Goal: Transaction & Acquisition: Purchase product/service

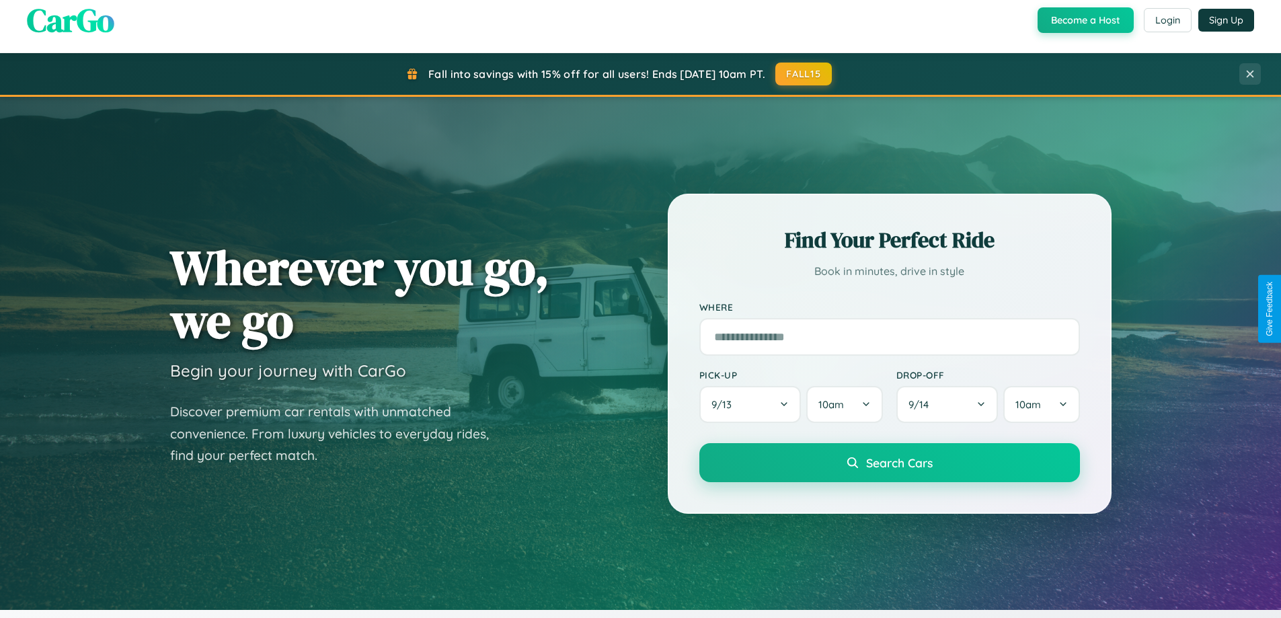
scroll to position [925, 0]
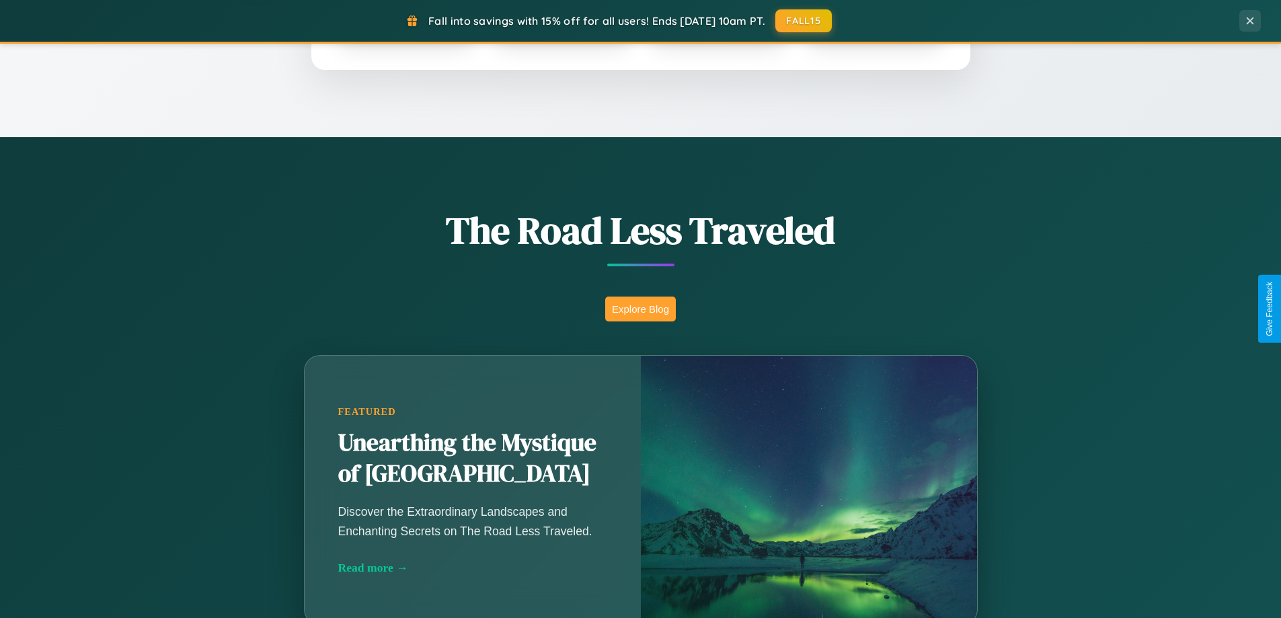
click at [640, 309] on button "Explore Blog" at bounding box center [640, 309] width 71 height 25
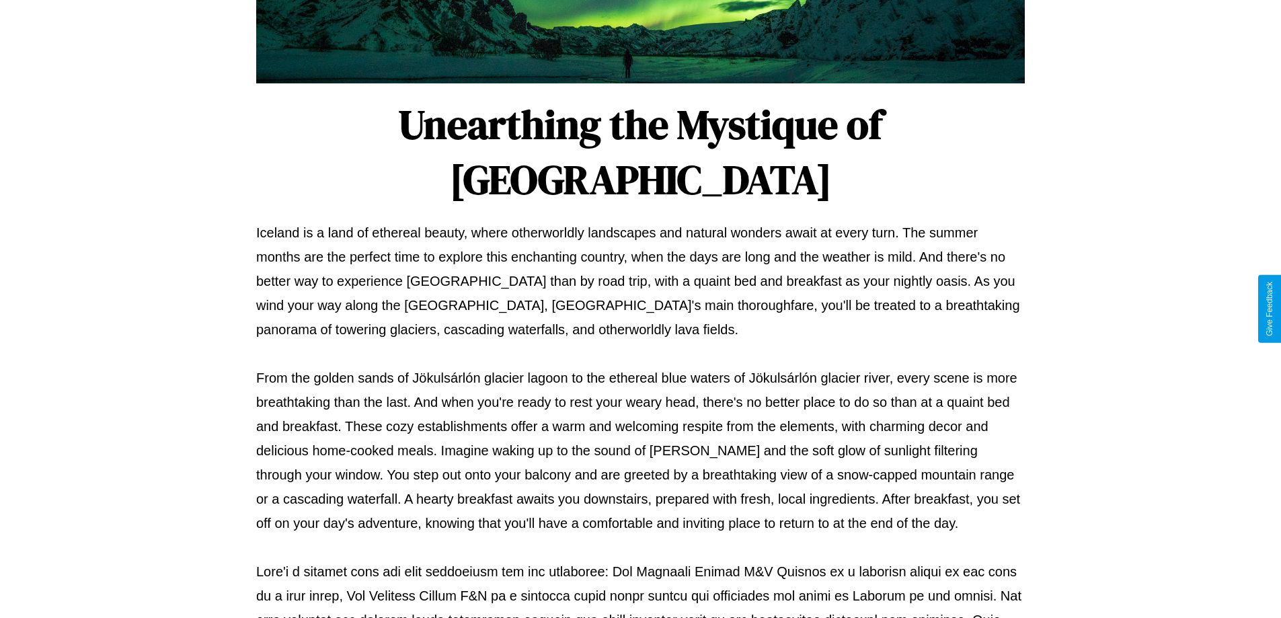
scroll to position [435, 0]
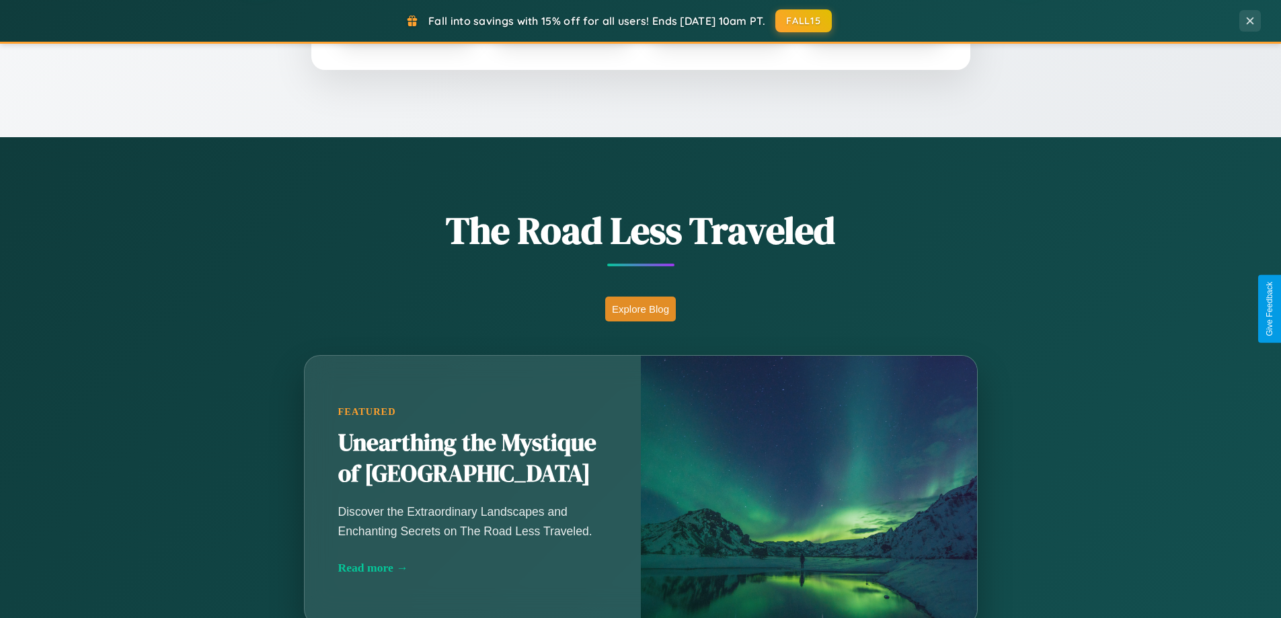
scroll to position [580, 0]
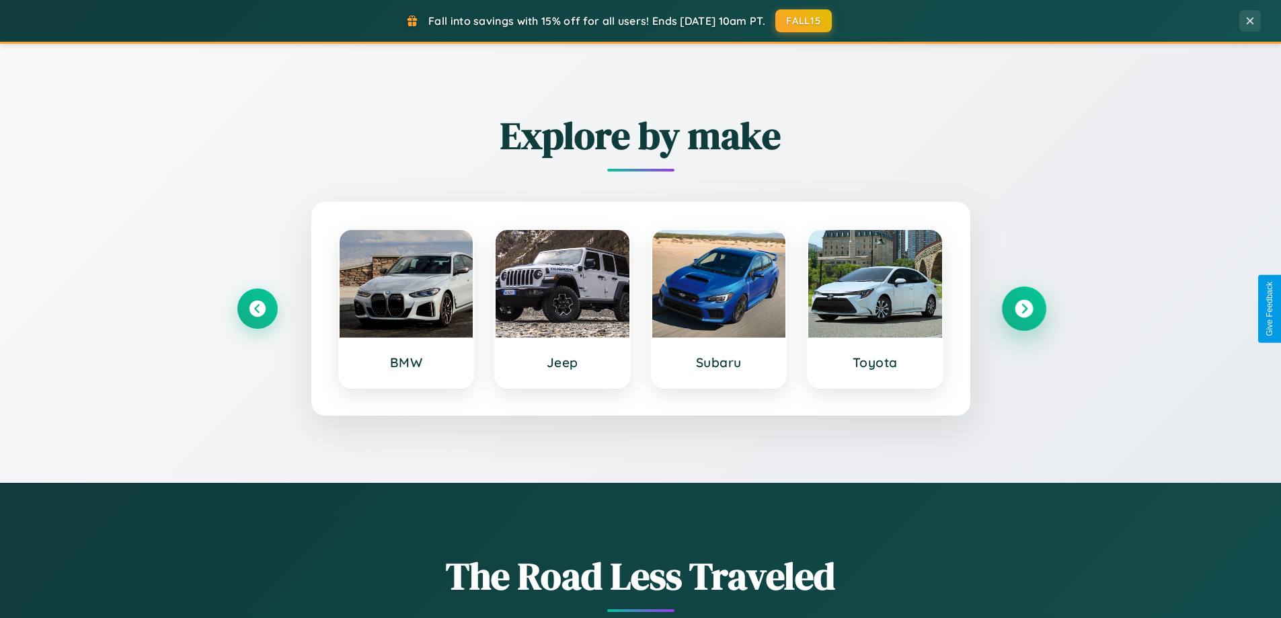
click at [1023, 309] on icon at bounding box center [1024, 309] width 18 height 18
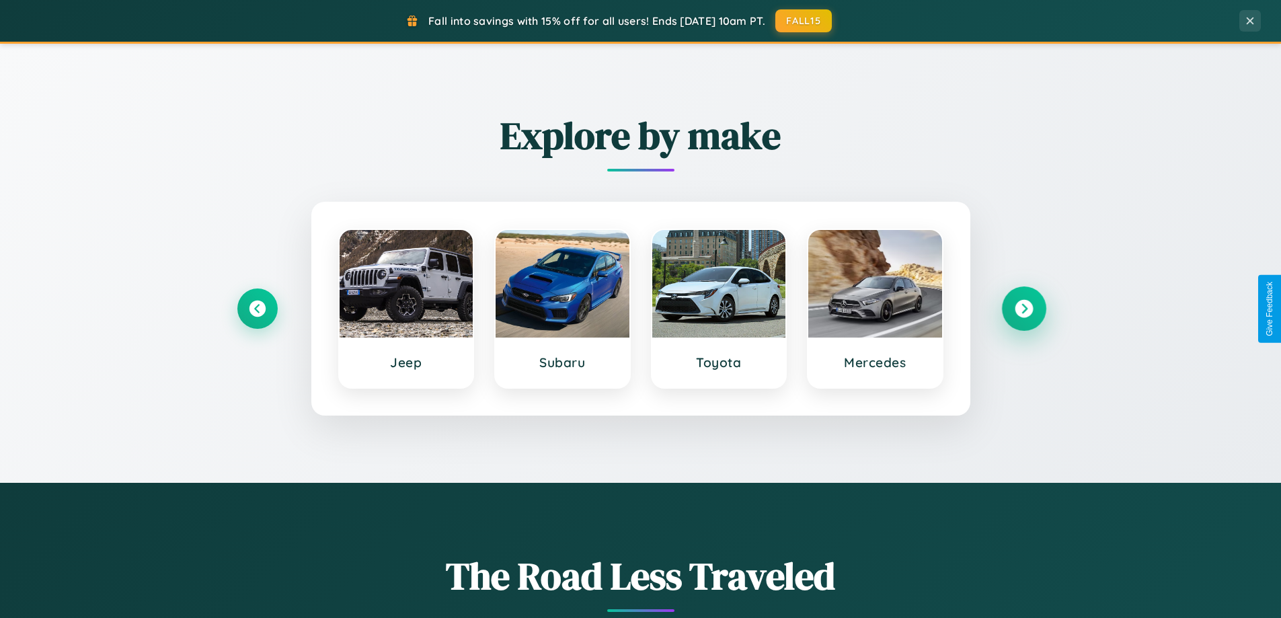
click at [1023, 309] on icon at bounding box center [1024, 309] width 18 height 18
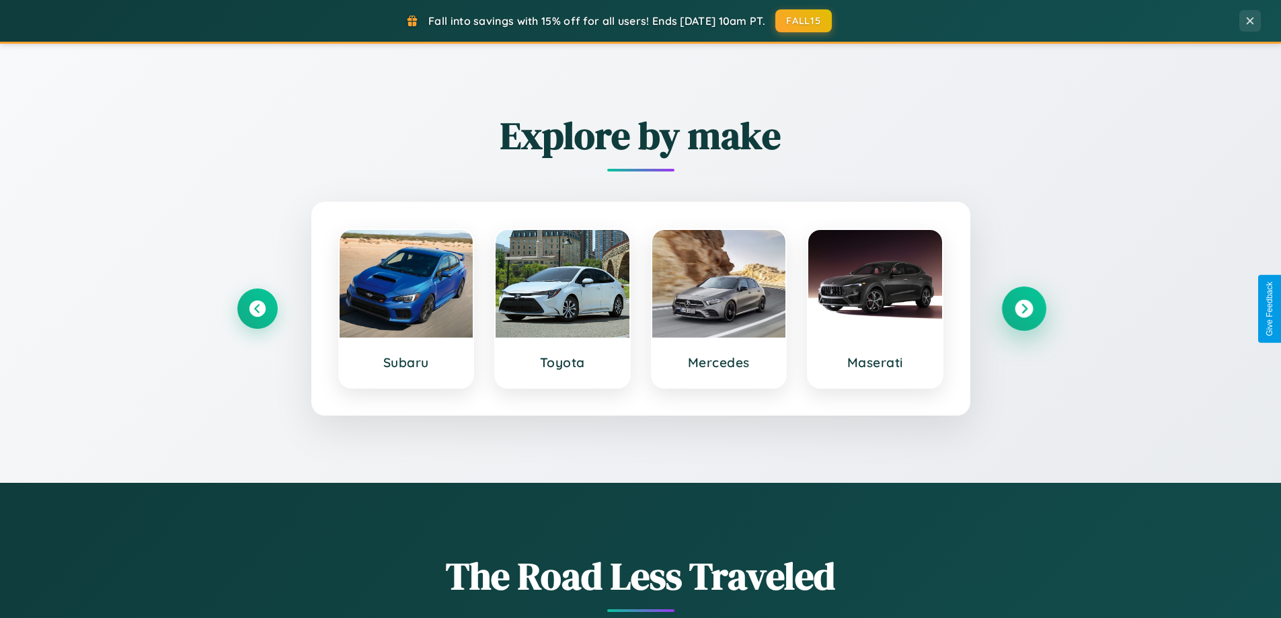
click at [1023, 309] on icon at bounding box center [1024, 309] width 18 height 18
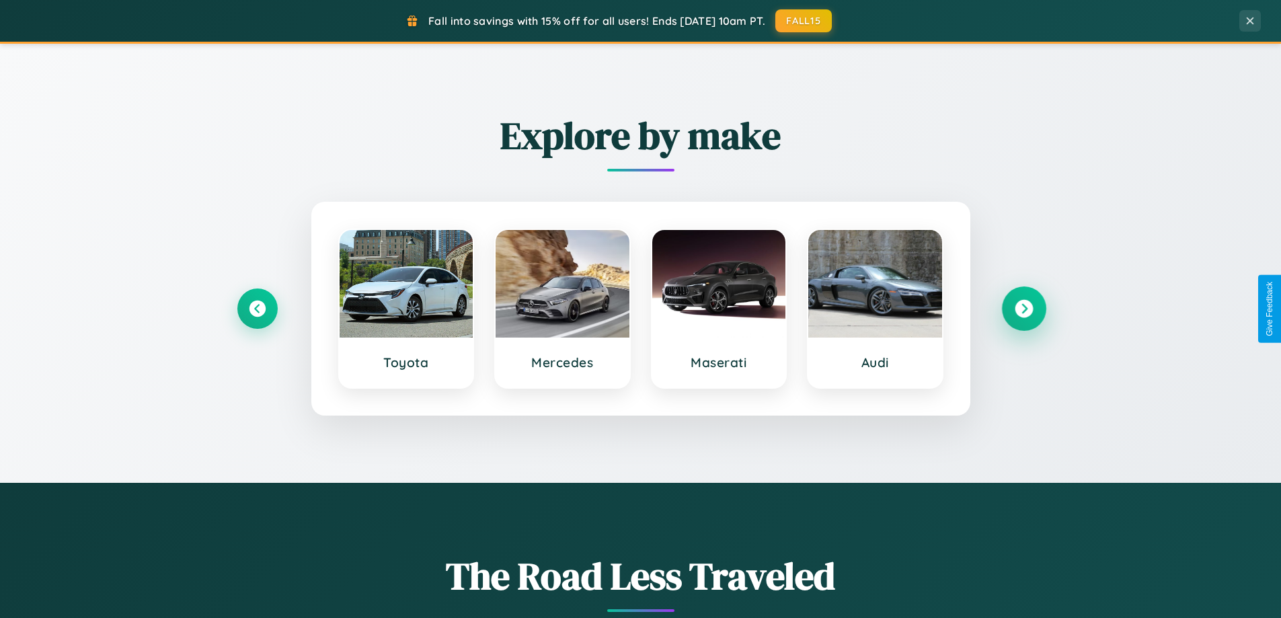
click at [1023, 309] on icon at bounding box center [1024, 309] width 18 height 18
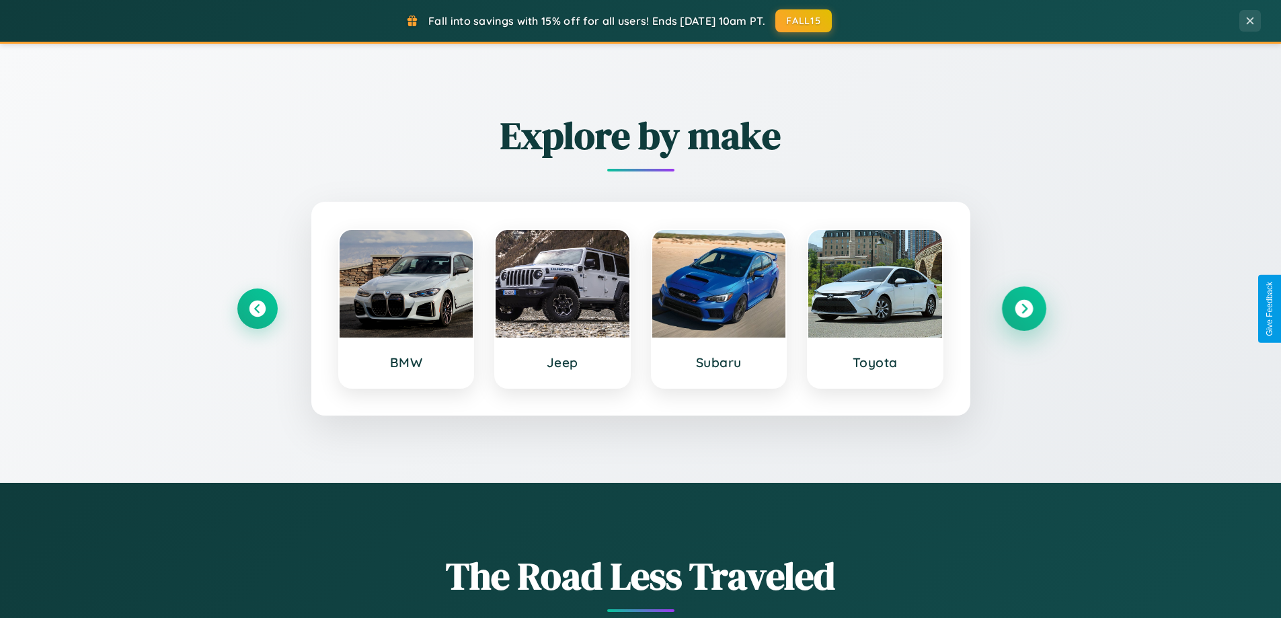
click at [1023, 309] on icon at bounding box center [1024, 309] width 18 height 18
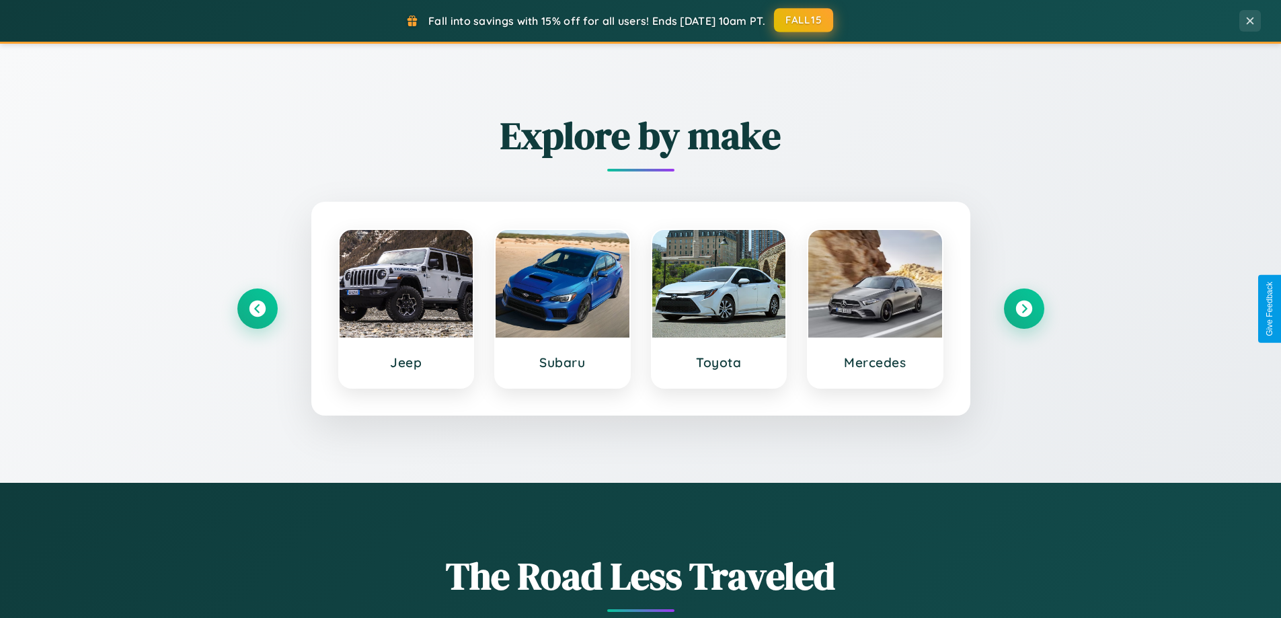
click at [804, 20] on button "FALL15" at bounding box center [803, 20] width 59 height 24
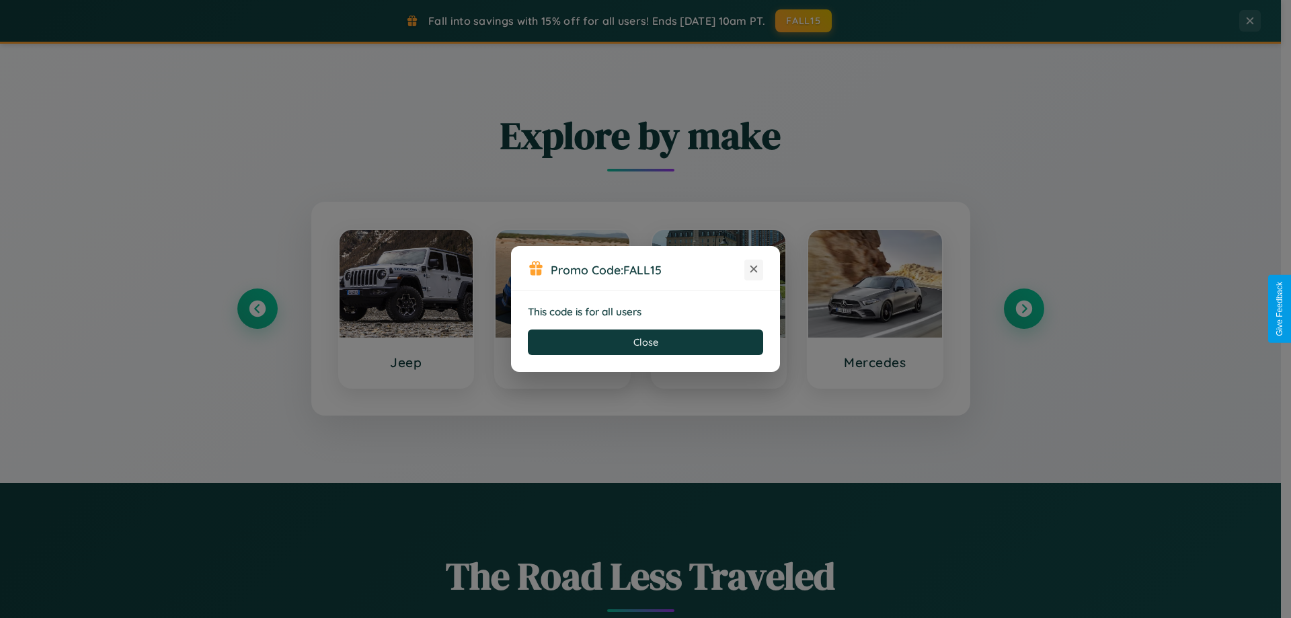
click at [754, 270] on icon at bounding box center [753, 268] width 13 height 13
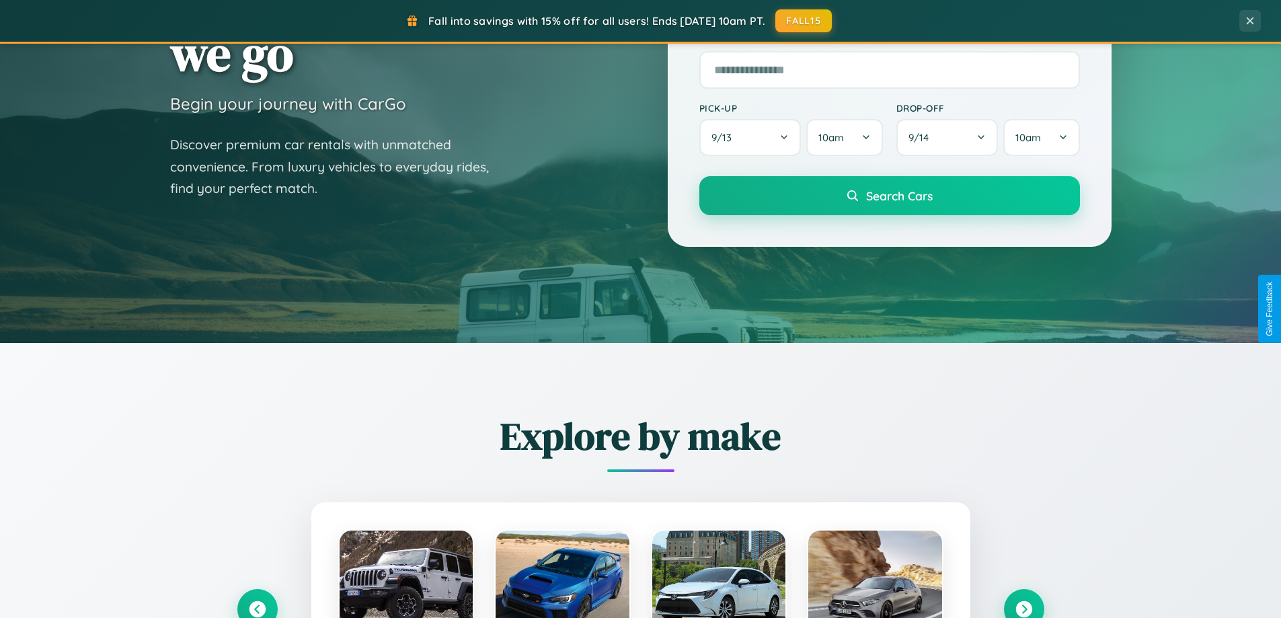
scroll to position [0, 0]
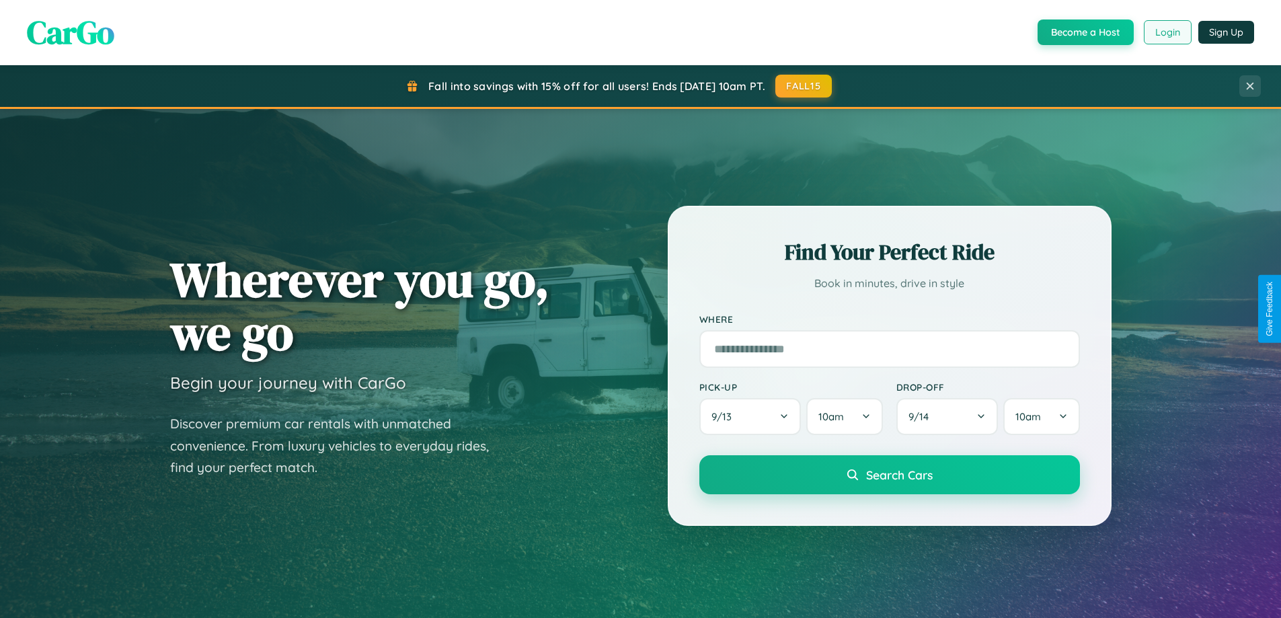
click at [1167, 32] on button "Login" at bounding box center [1168, 32] width 48 height 24
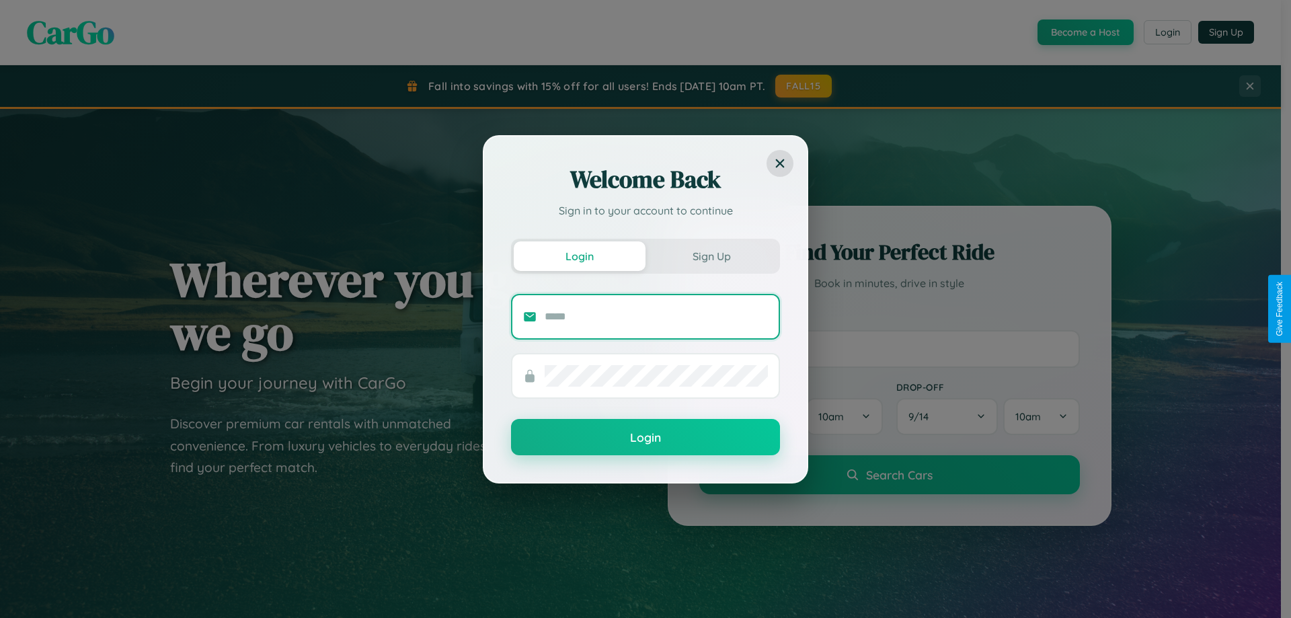
click at [656, 316] on input "text" at bounding box center [656, 317] width 223 height 22
type input "**********"
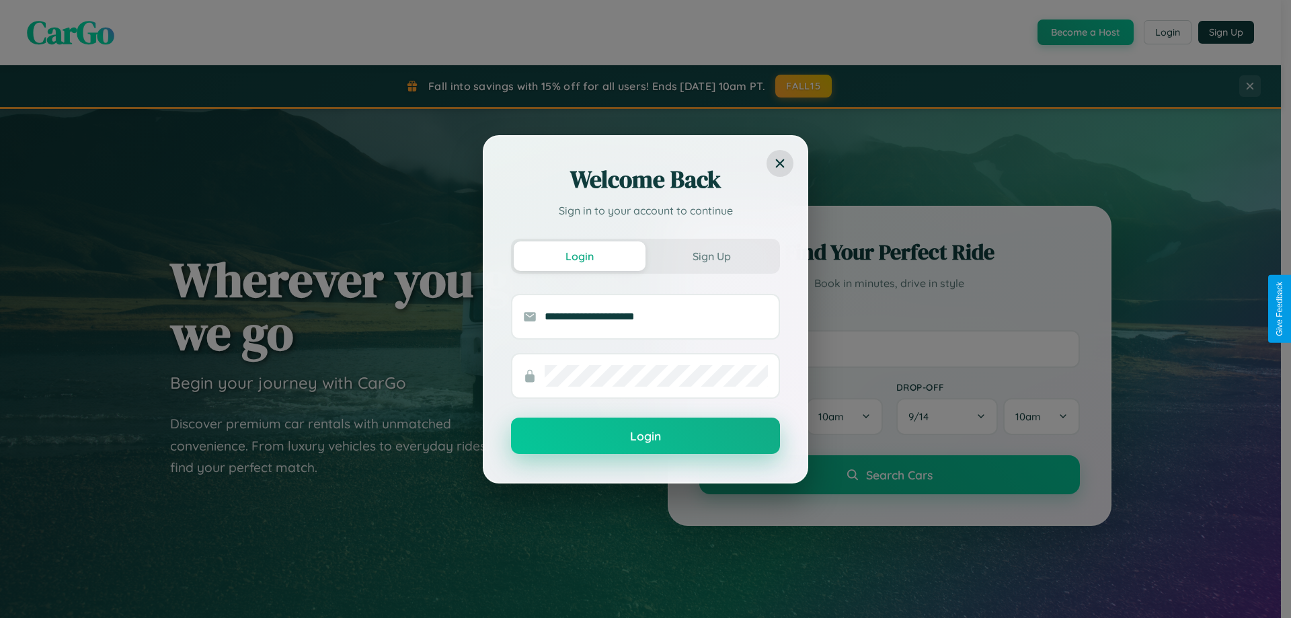
click at [645, 436] on button "Login" at bounding box center [645, 436] width 269 height 36
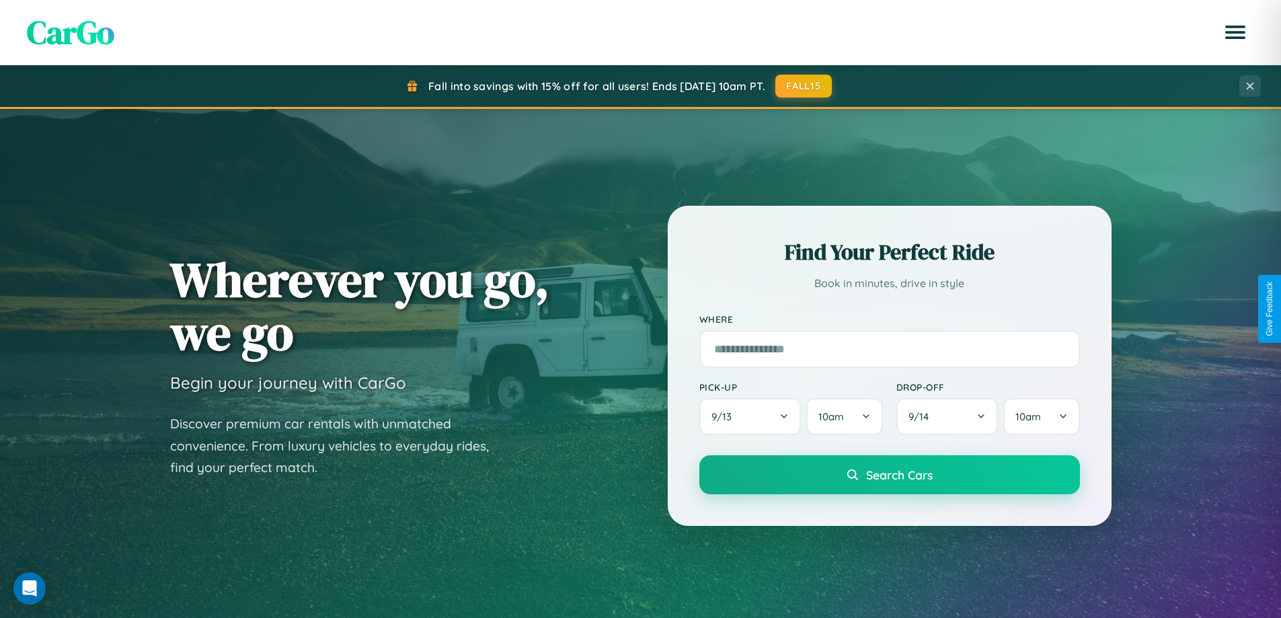
scroll to position [40, 0]
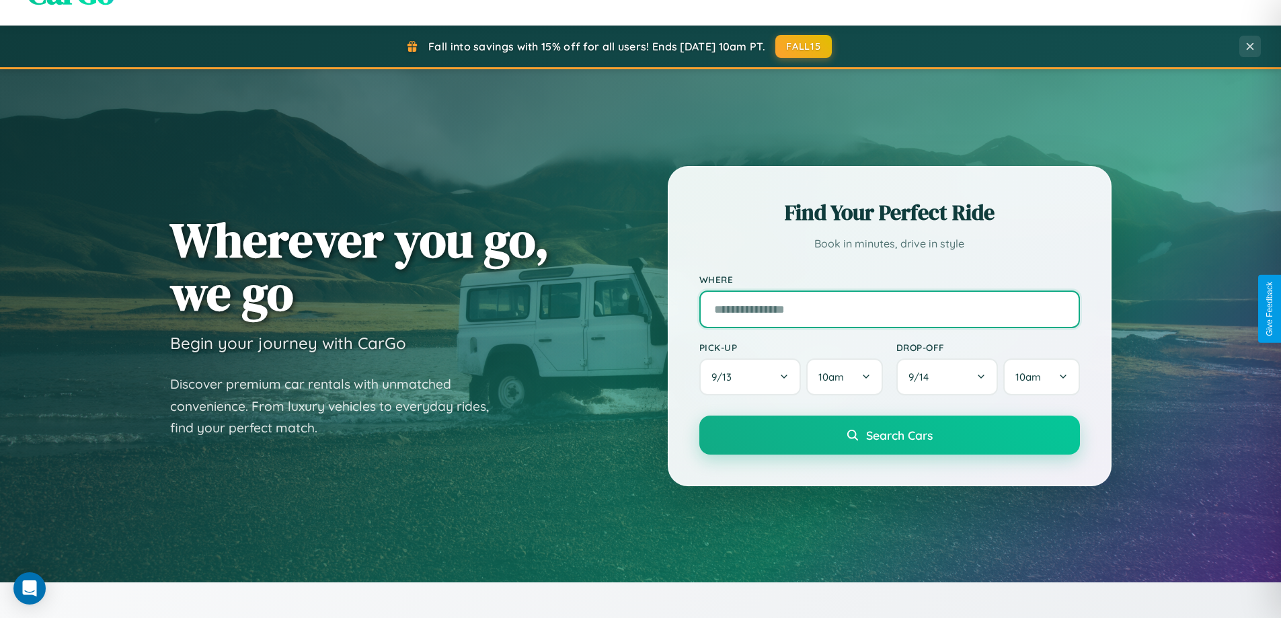
click at [889, 309] on input "text" at bounding box center [889, 309] width 381 height 38
type input "*******"
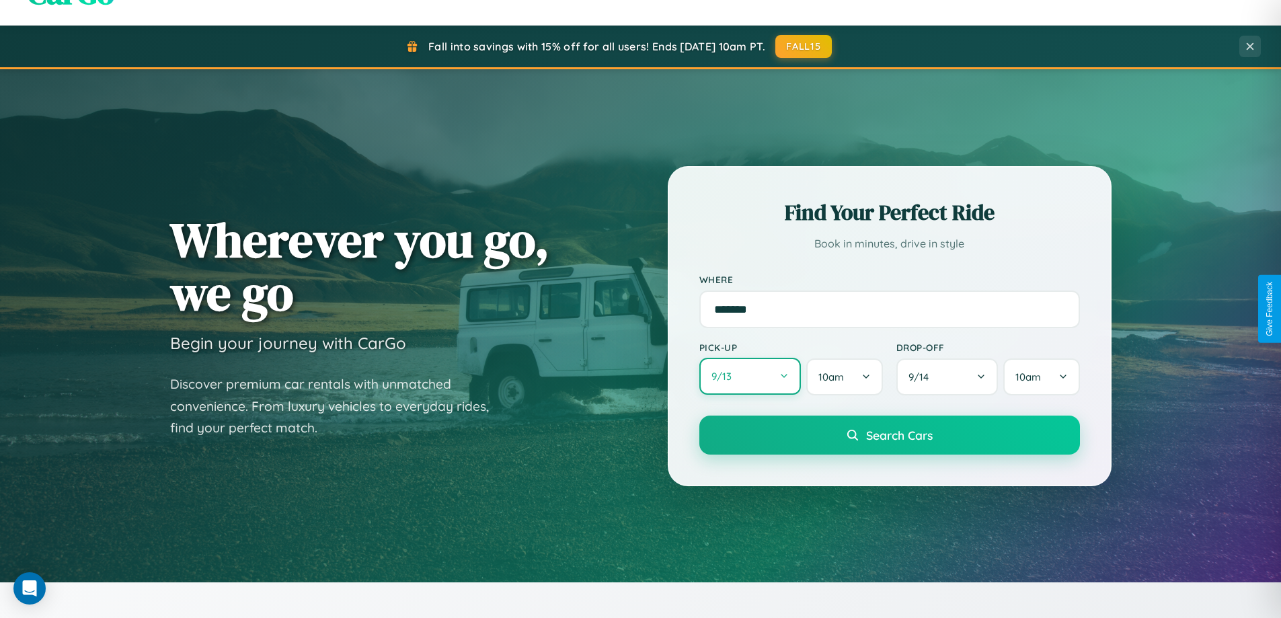
click at [750, 377] on button "9 / 13" at bounding box center [750, 376] width 102 height 37
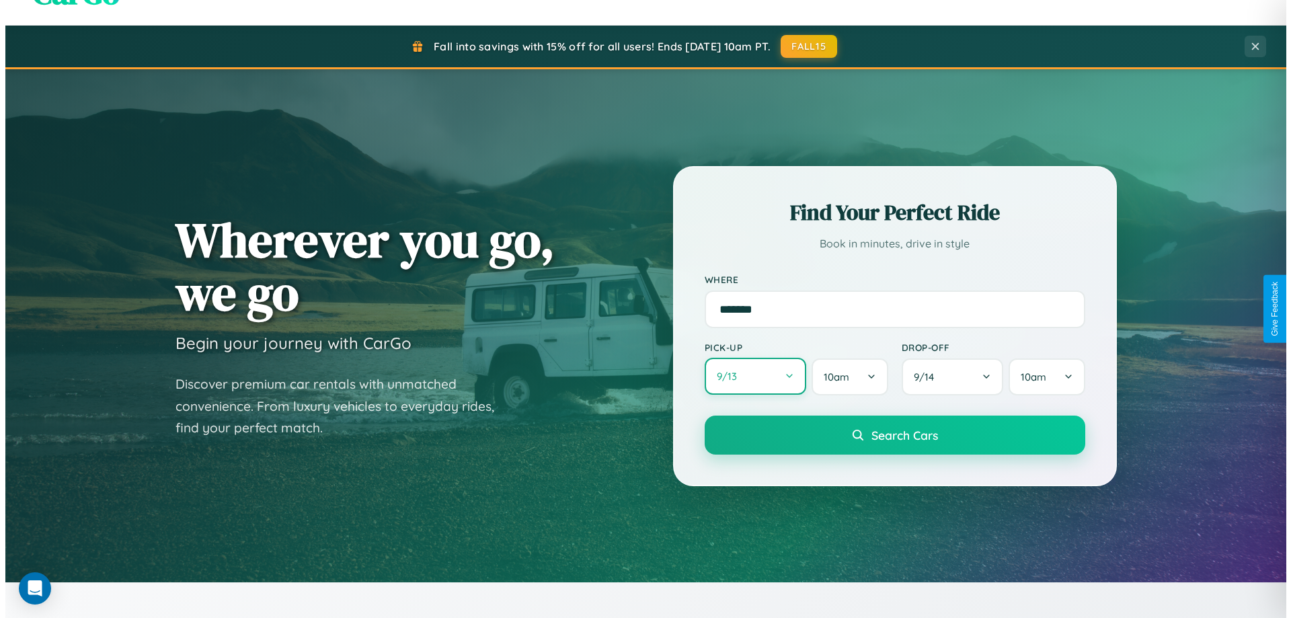
select select "*"
select select "****"
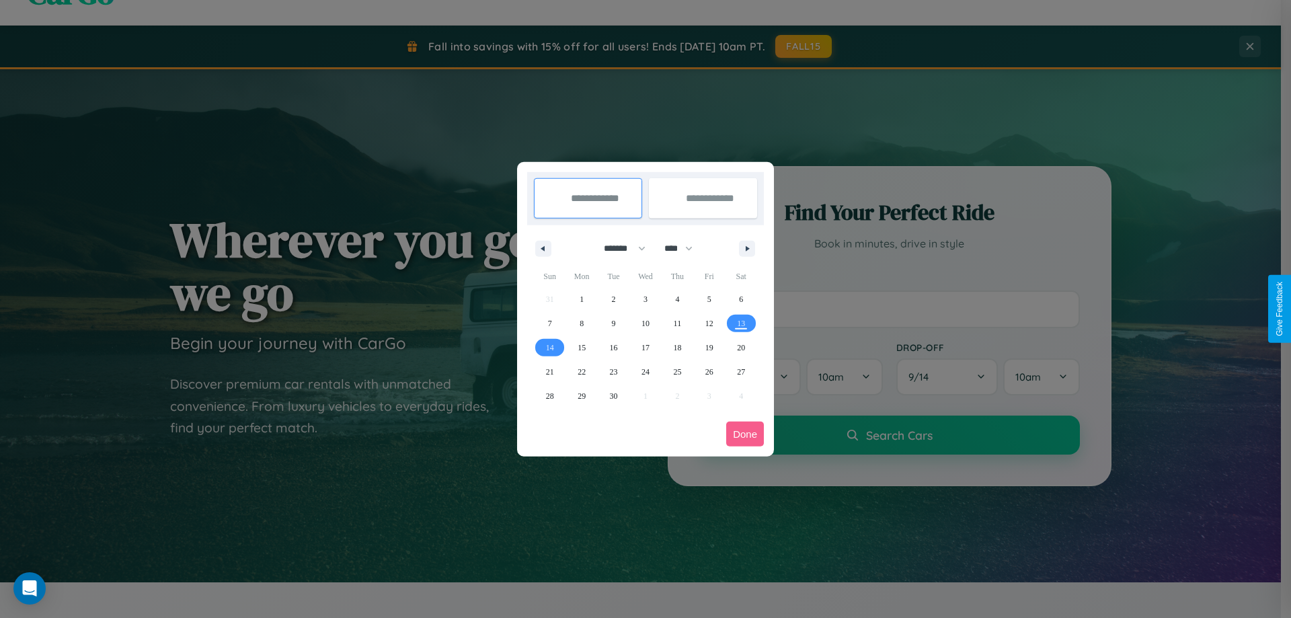
click at [619, 248] on select "******* ******** ***** ***** *** **** **** ****** ********* ******* ******** **…" at bounding box center [622, 248] width 57 height 22
select select "*"
drag, startPoint x: 684, startPoint y: 248, endPoint x: 645, endPoint y: 270, distance: 44.5
click at [684, 248] on select "**** **** **** **** **** **** **** **** **** **** **** **** **** **** **** ****…" at bounding box center [678, 248] width 40 height 22
select select "****"
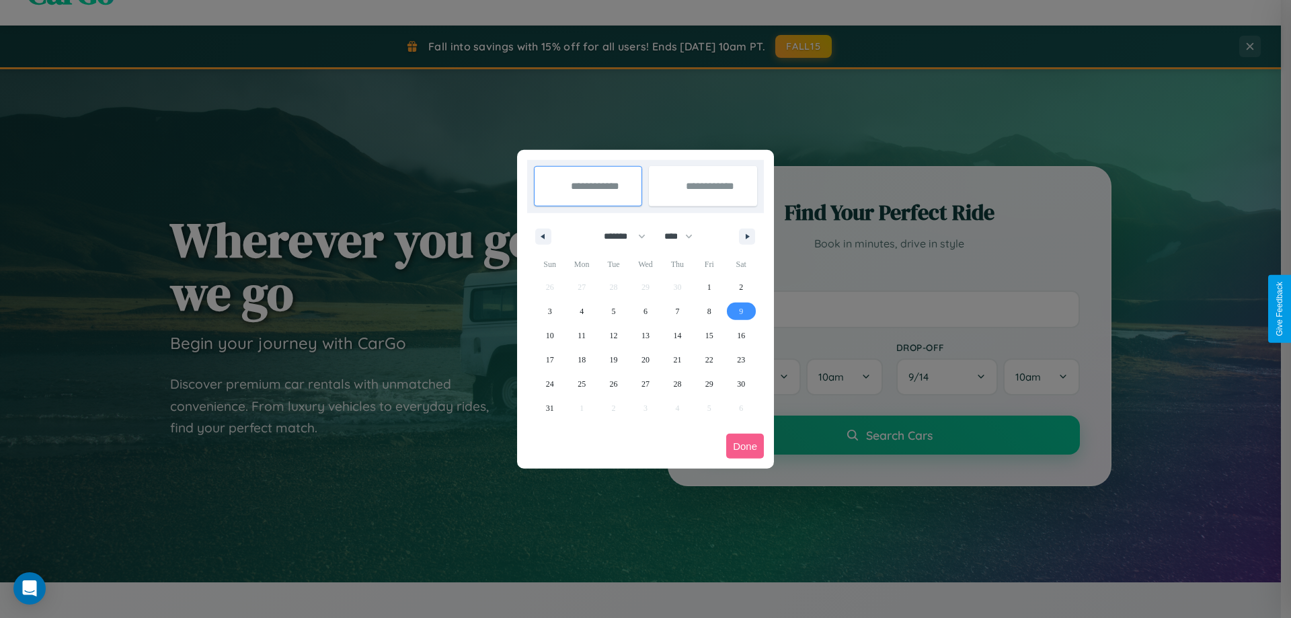
click at [741, 311] on span "9" at bounding box center [741, 311] width 4 height 24
type input "**********"
click at [549, 359] on span "17" at bounding box center [550, 360] width 8 height 24
type input "**********"
click at [745, 446] on button "Done" at bounding box center [745, 446] width 38 height 25
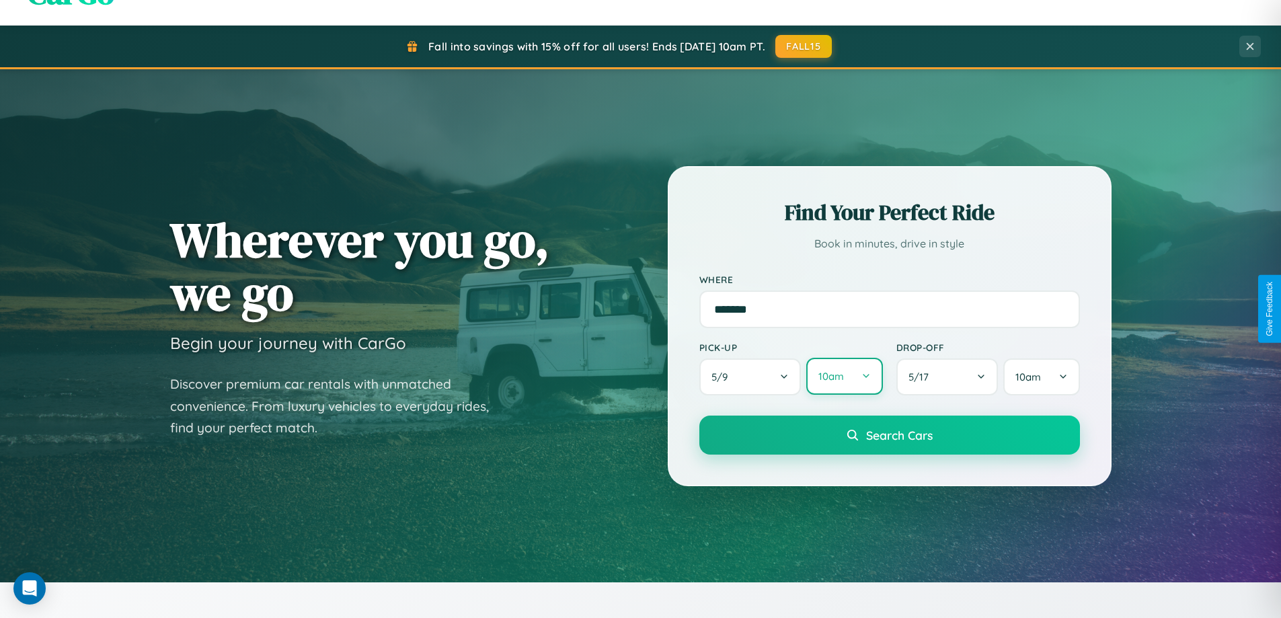
click at [844, 377] on button "10am" at bounding box center [844, 376] width 76 height 37
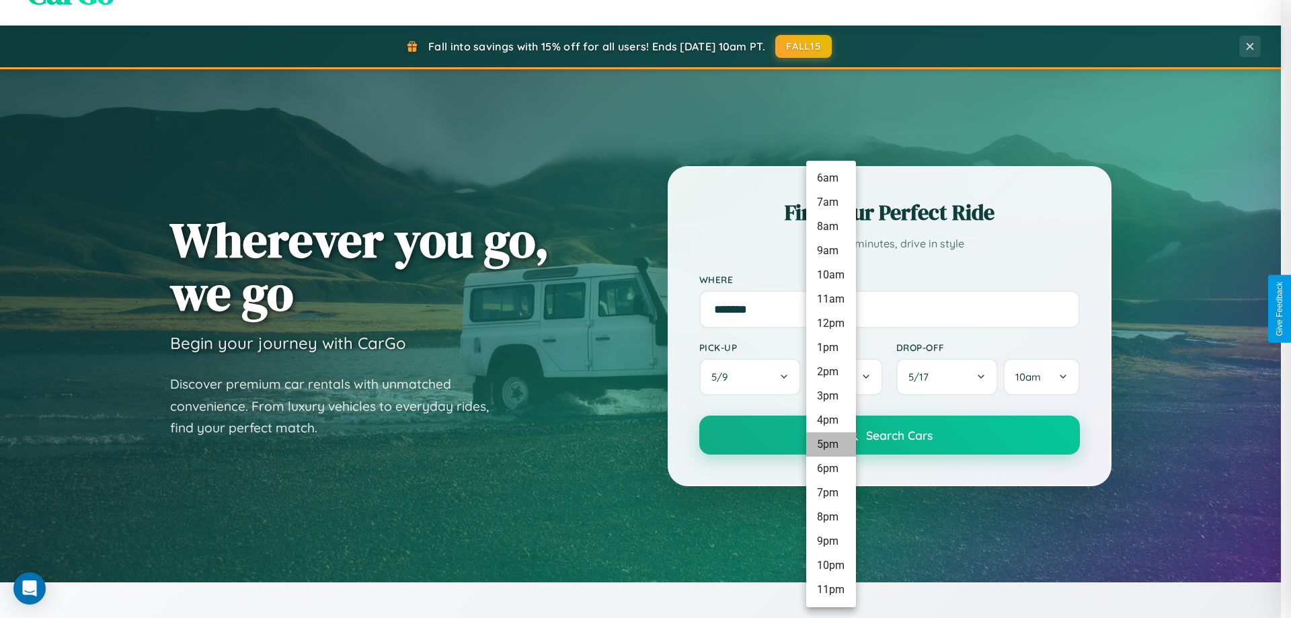
click at [830, 444] on li "5pm" at bounding box center [831, 444] width 50 height 24
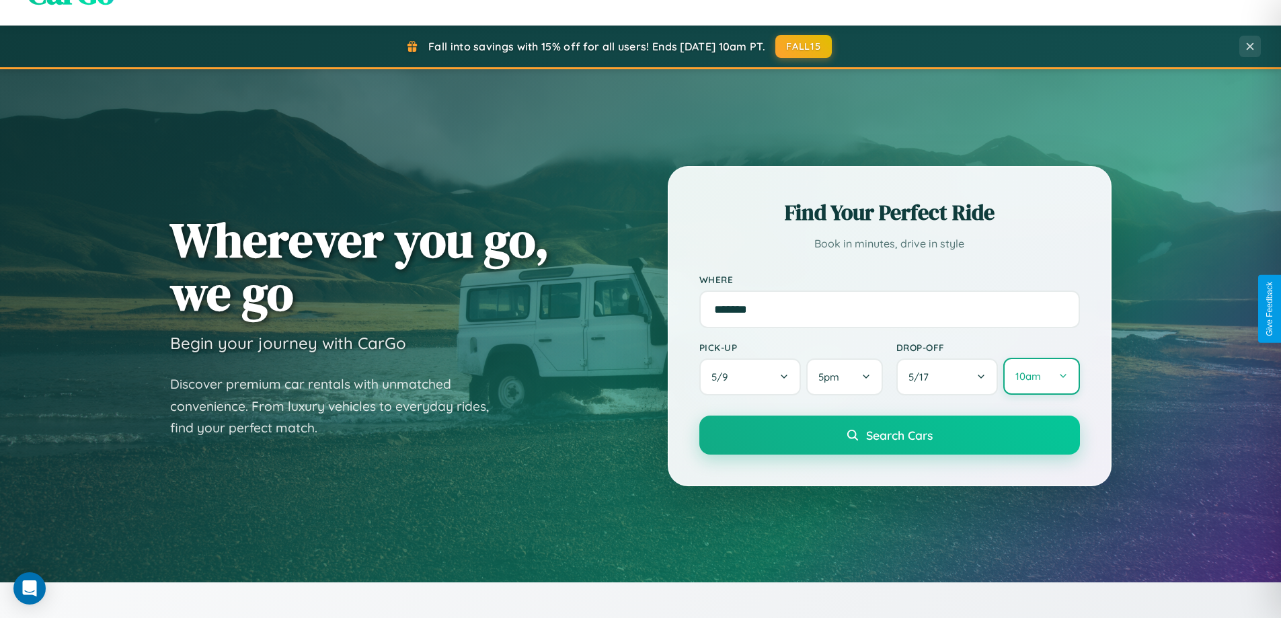
click at [1041, 377] on button "10am" at bounding box center [1041, 376] width 76 height 37
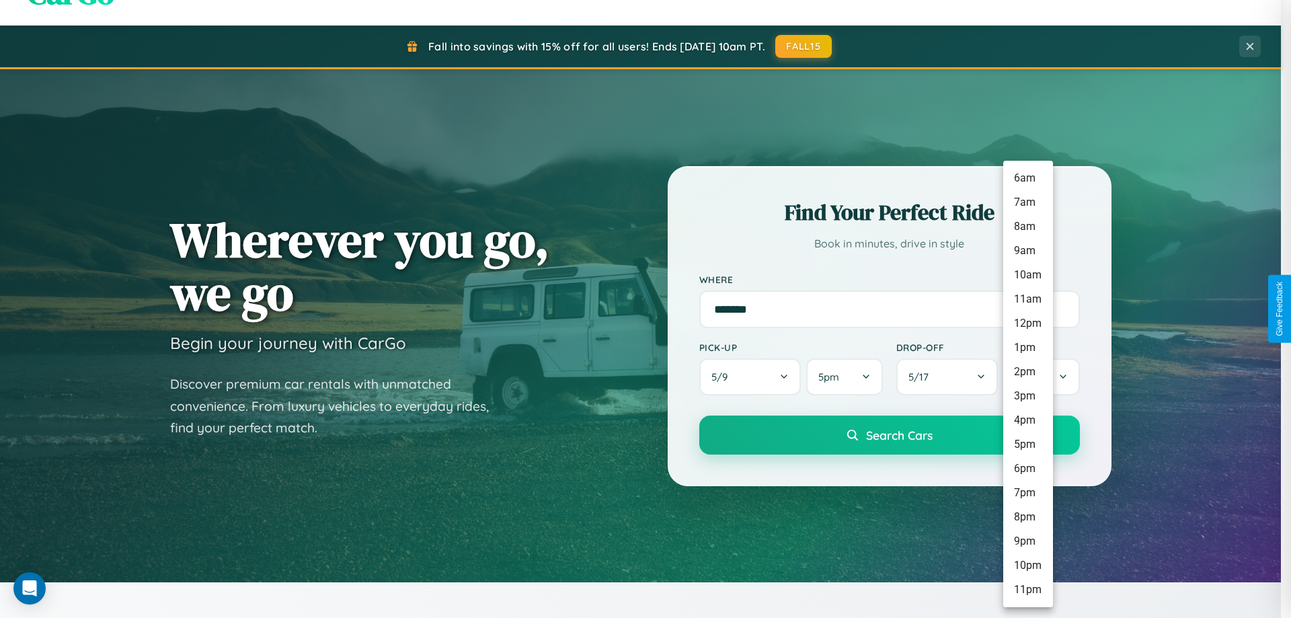
click at [1027, 372] on li "2pm" at bounding box center [1028, 372] width 50 height 24
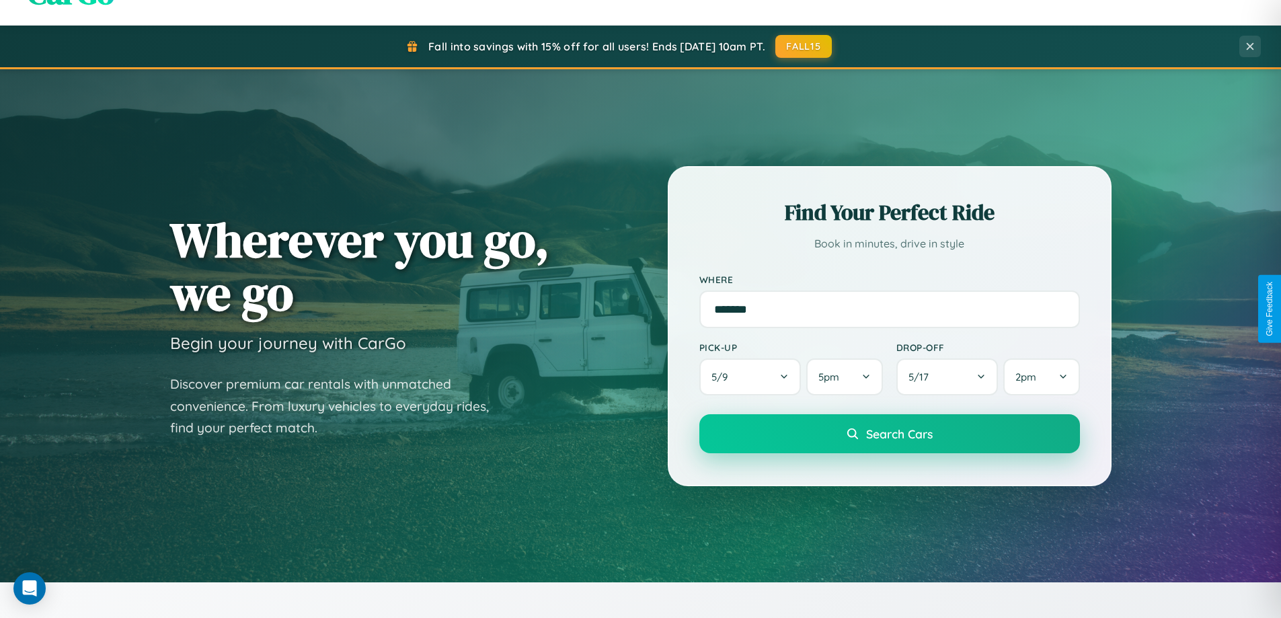
click at [889, 435] on span "Search Cars" at bounding box center [899, 433] width 67 height 15
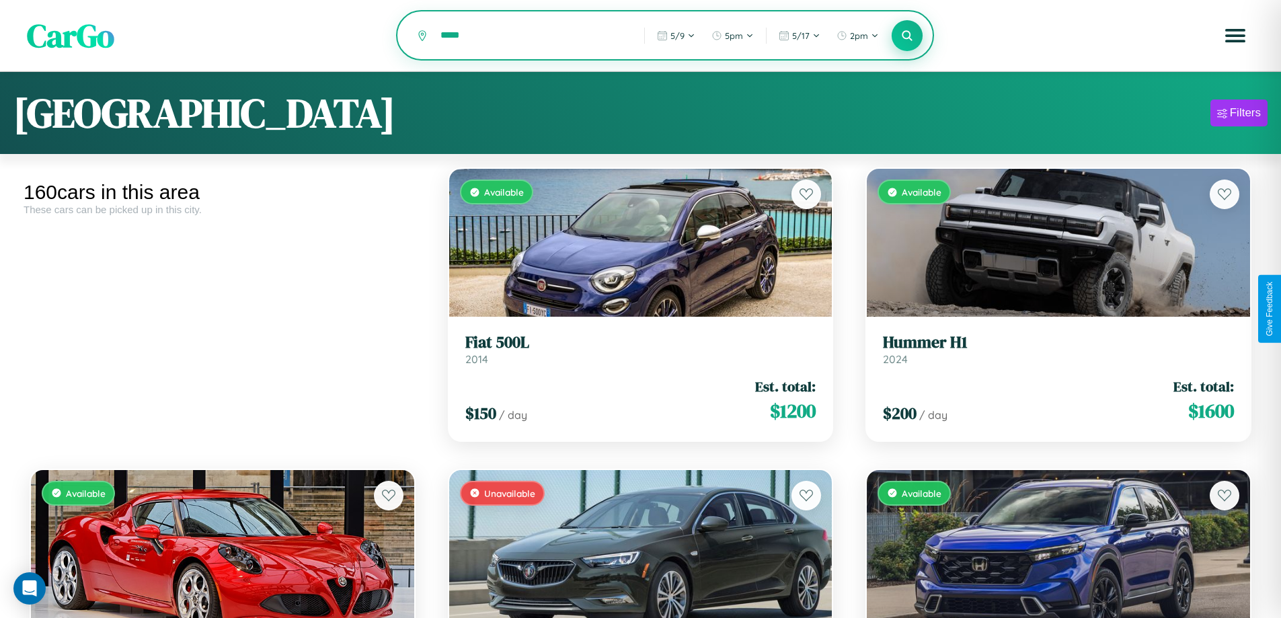
type input "*****"
click at [907, 36] on icon at bounding box center [907, 35] width 13 height 13
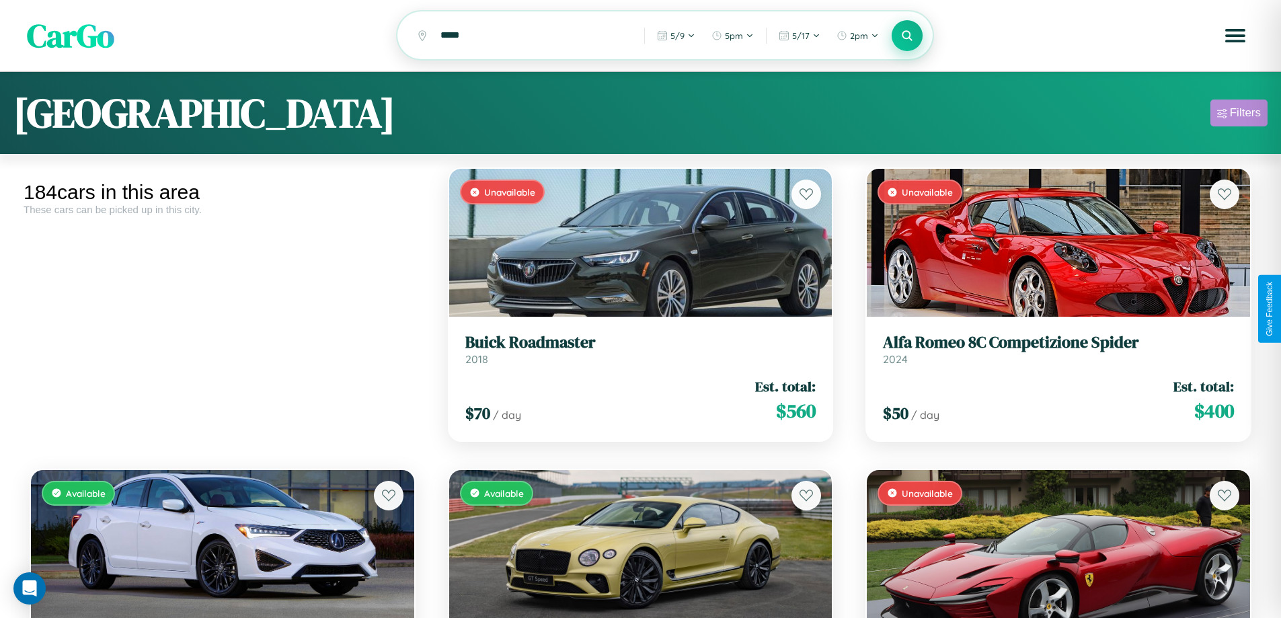
click at [1239, 115] on div "Filters" at bounding box center [1245, 112] width 31 height 13
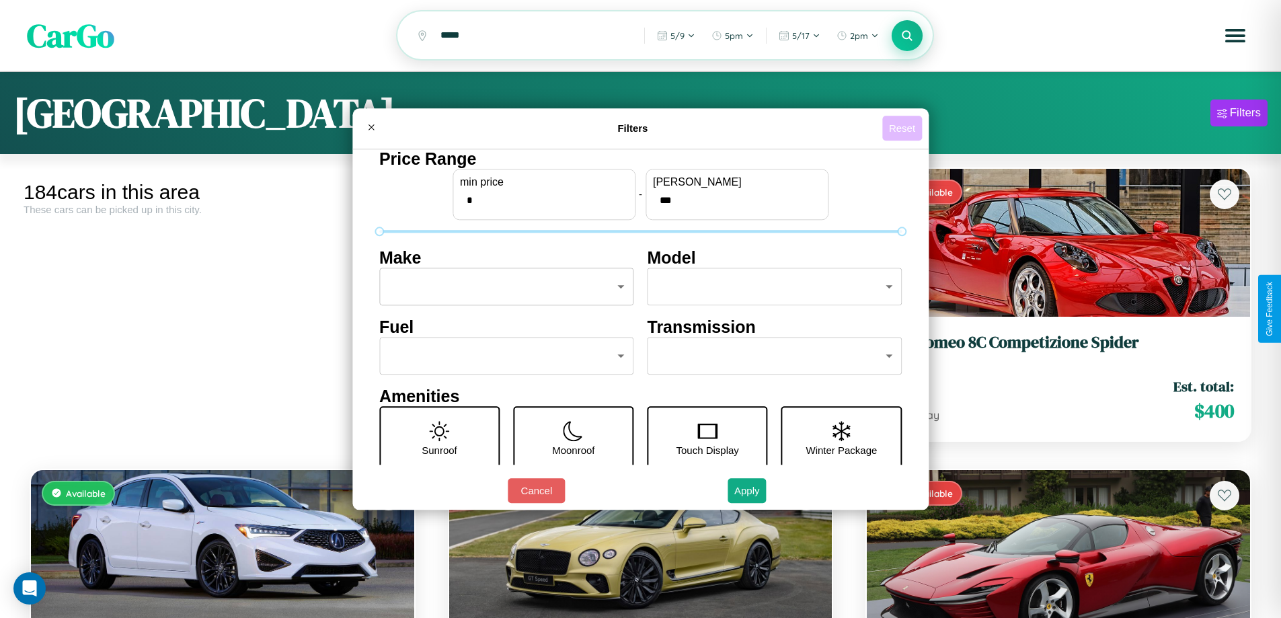
click at [904, 128] on button "Reset" at bounding box center [902, 128] width 40 height 25
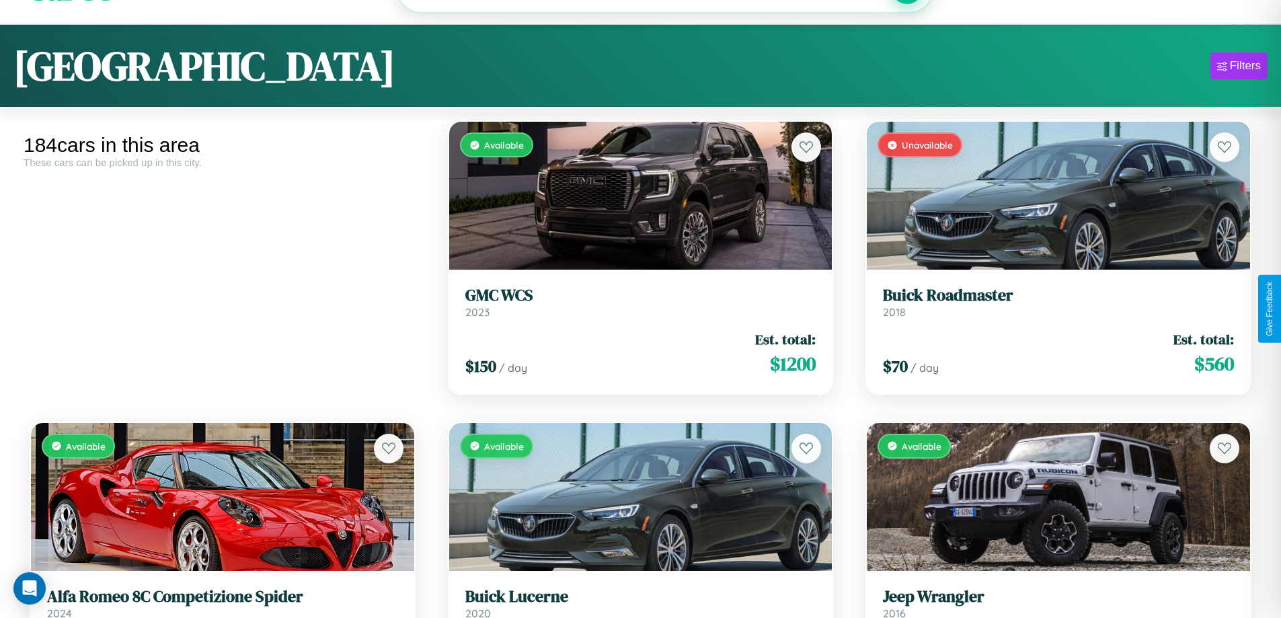
scroll to position [81, 0]
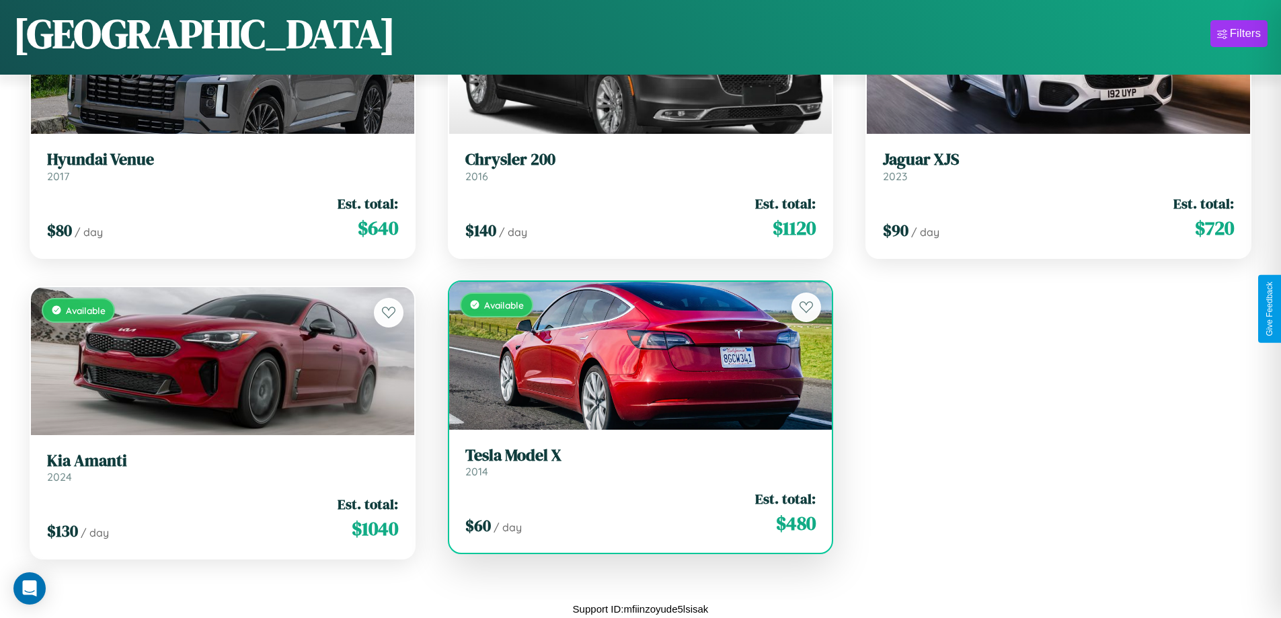
click at [635, 467] on link "Tesla Model X 2014" at bounding box center [640, 462] width 351 height 33
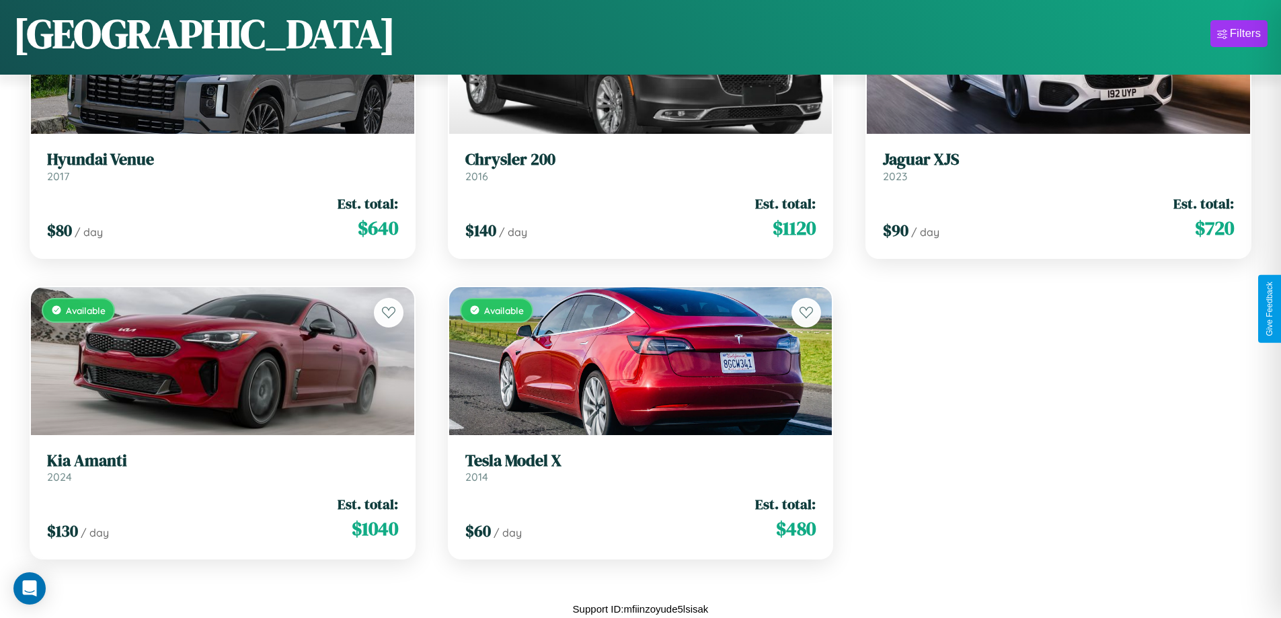
scroll to position [9222, 0]
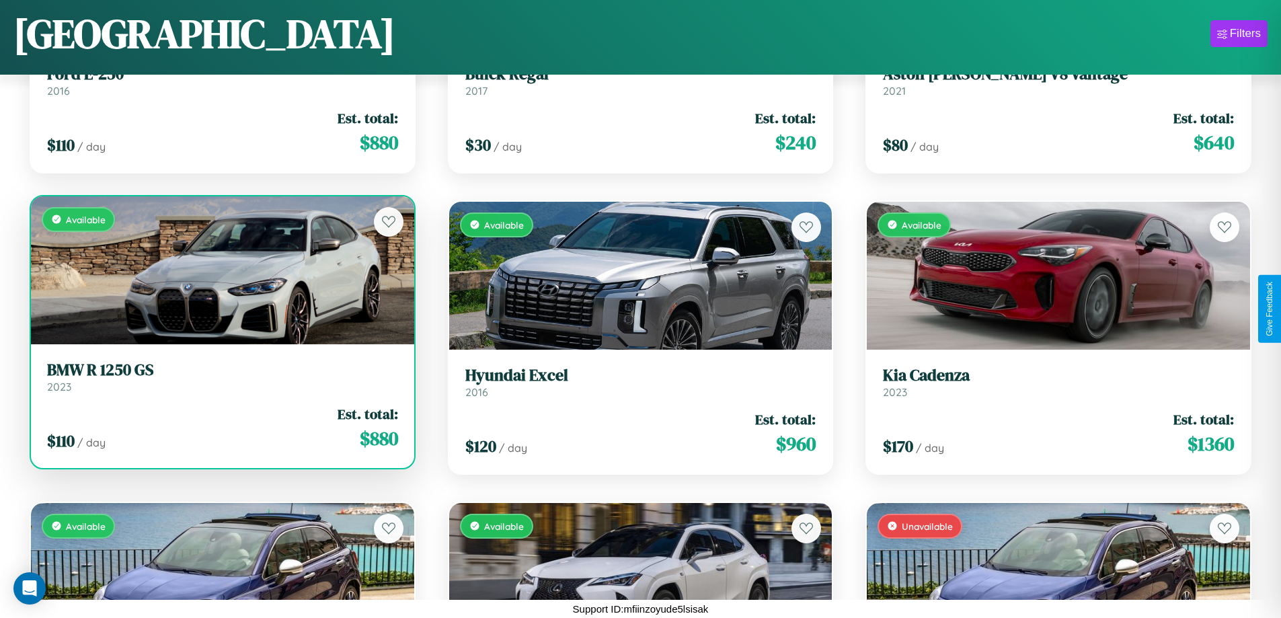
click at [221, 377] on h3 "BMW R 1250 GS" at bounding box center [222, 369] width 351 height 19
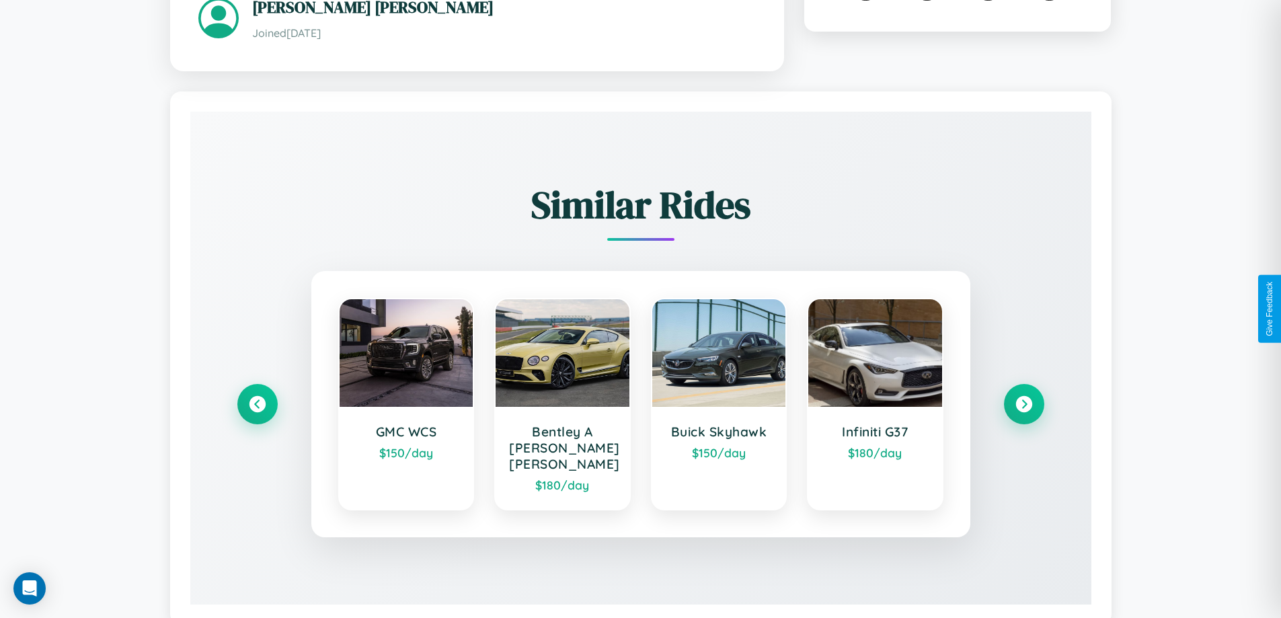
scroll to position [788, 0]
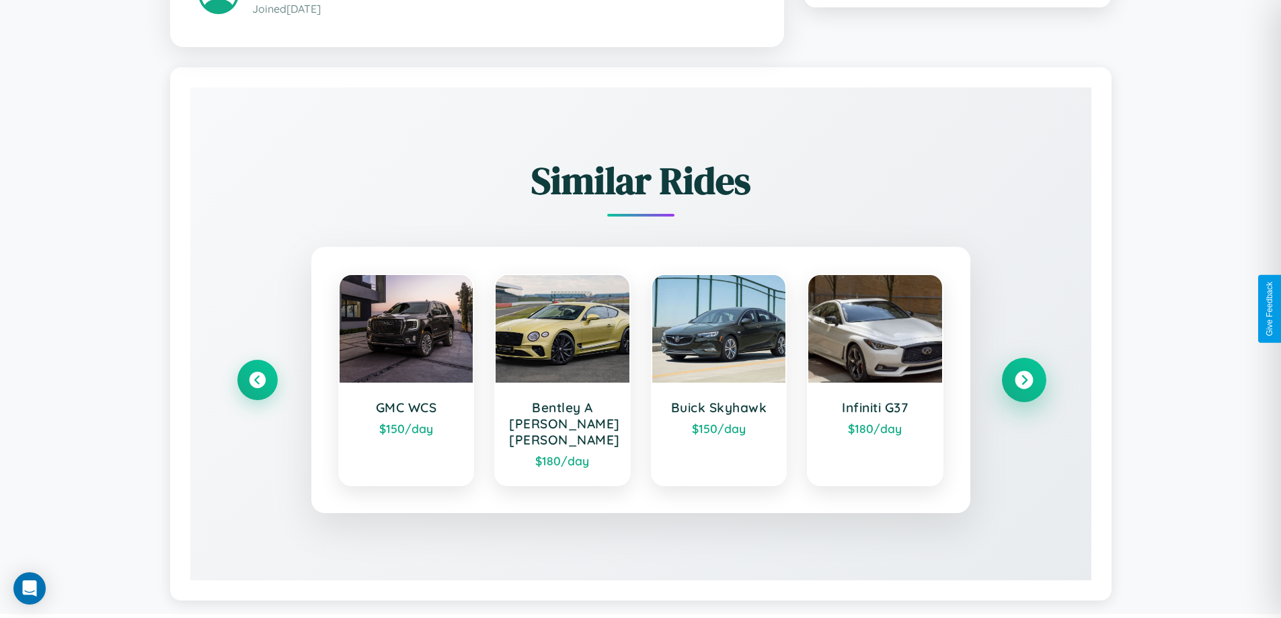
click at [1023, 373] on icon at bounding box center [1024, 379] width 18 height 18
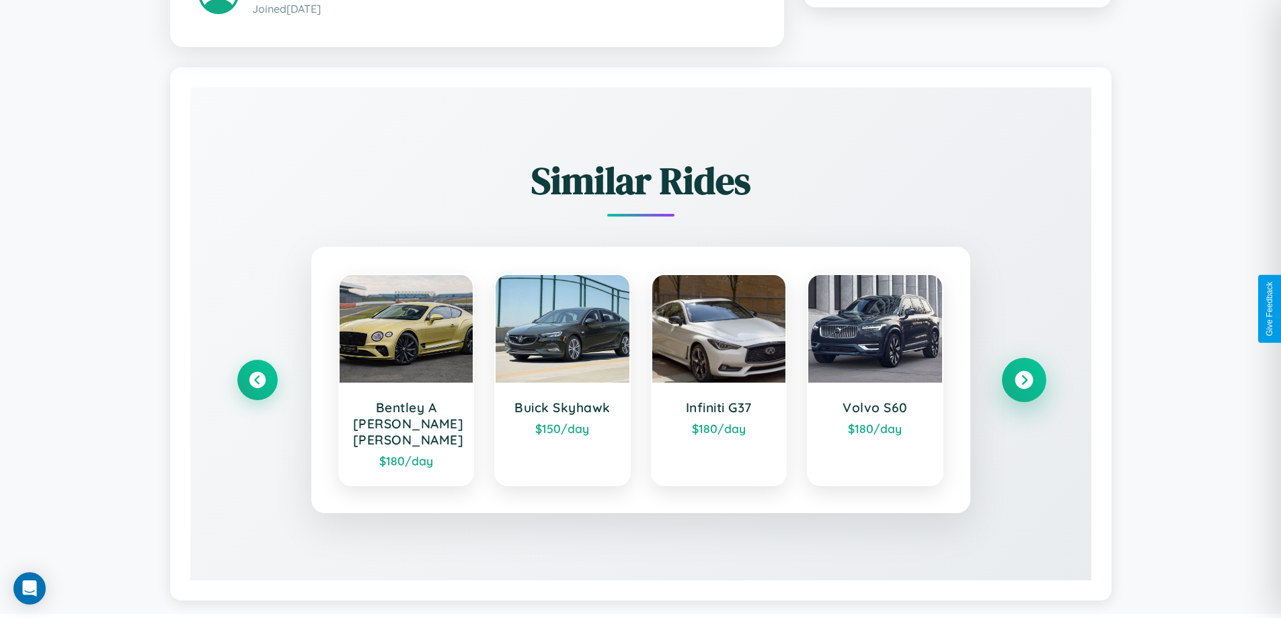
click at [1023, 373] on icon at bounding box center [1024, 379] width 18 height 18
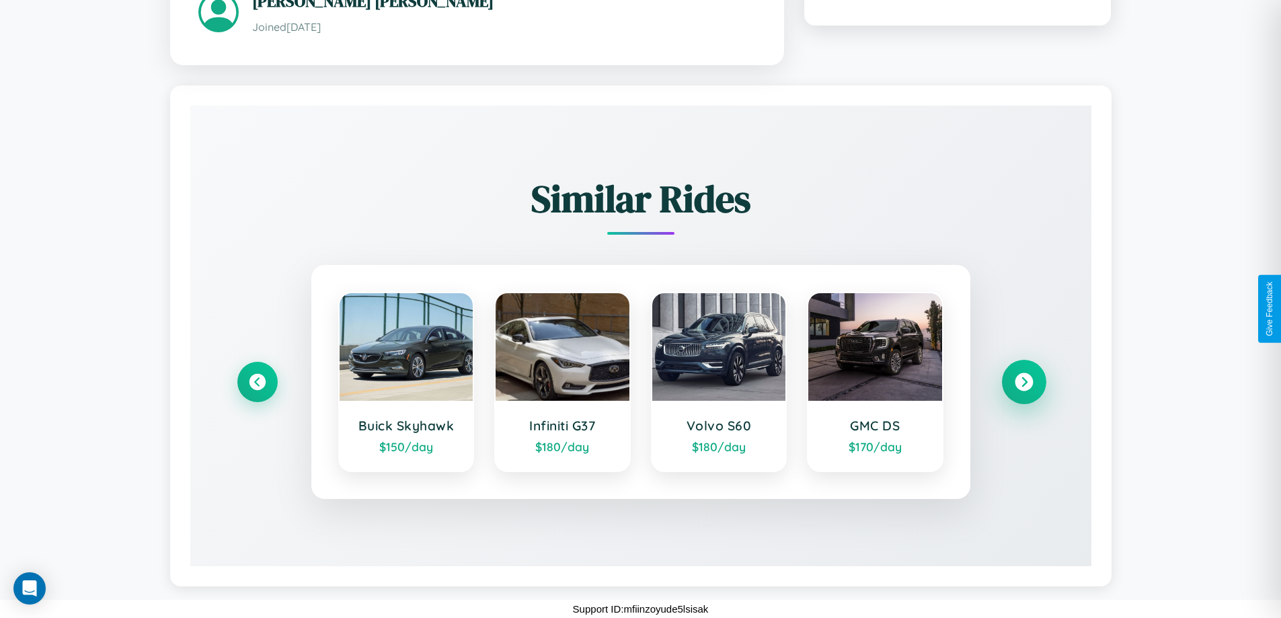
click at [1023, 381] on icon at bounding box center [1024, 382] width 18 height 18
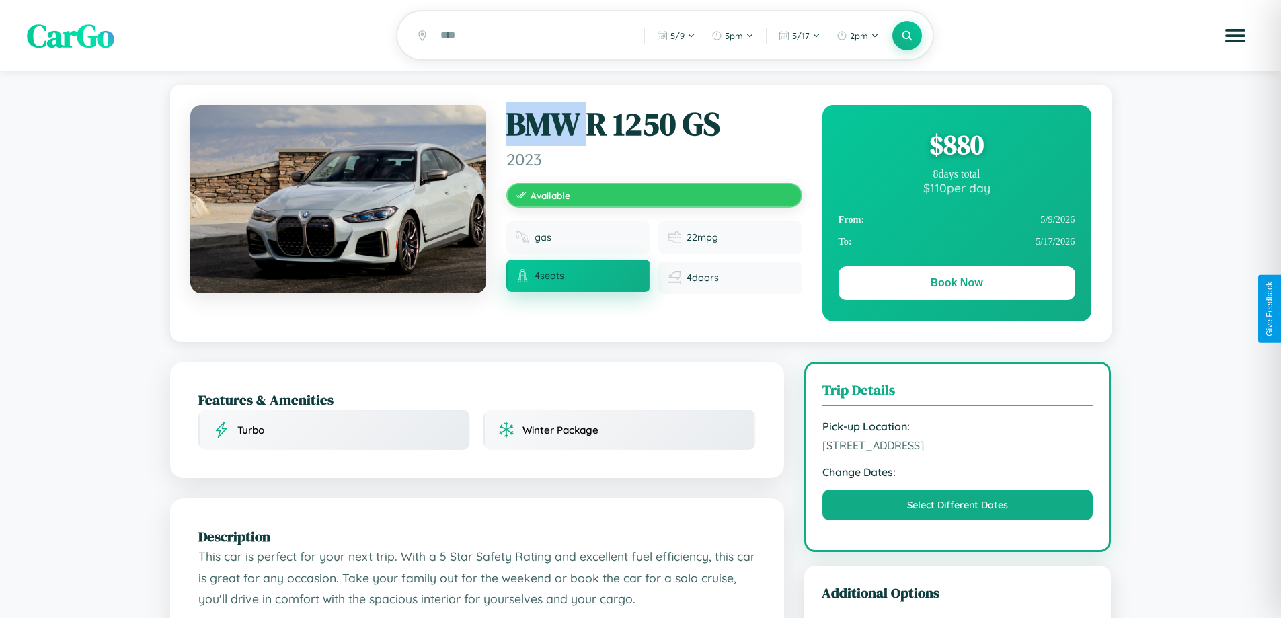
scroll to position [362, 0]
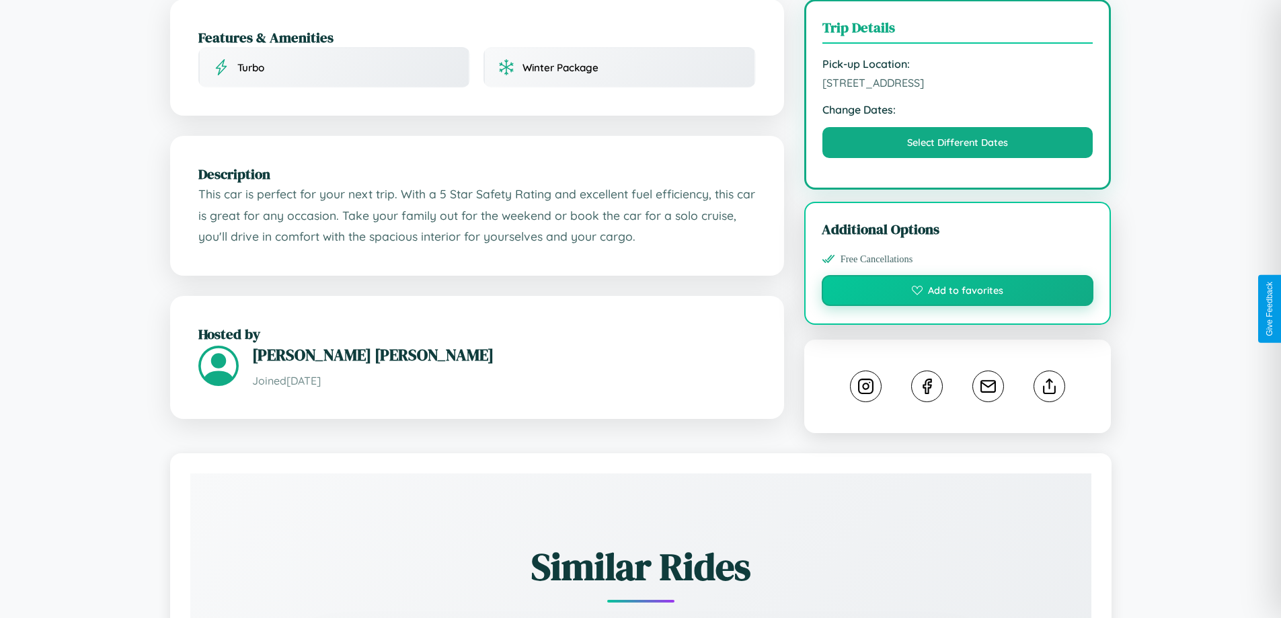
click at [957, 306] on button "Add to favorites" at bounding box center [958, 290] width 272 height 31
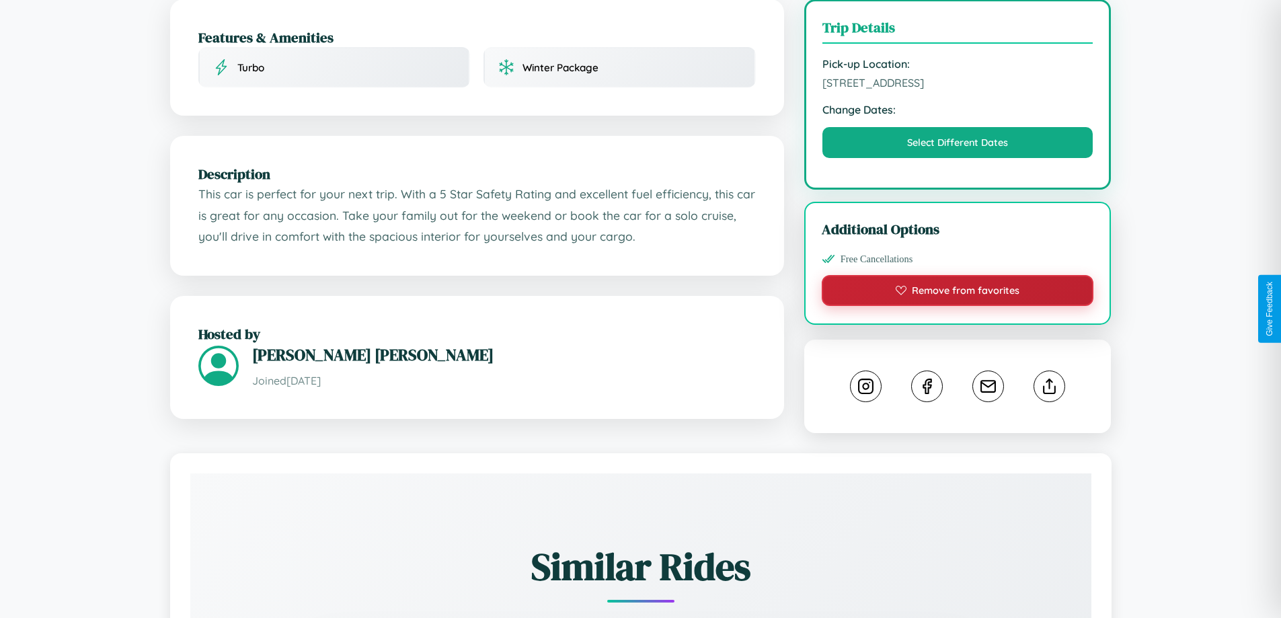
scroll to position [455, 0]
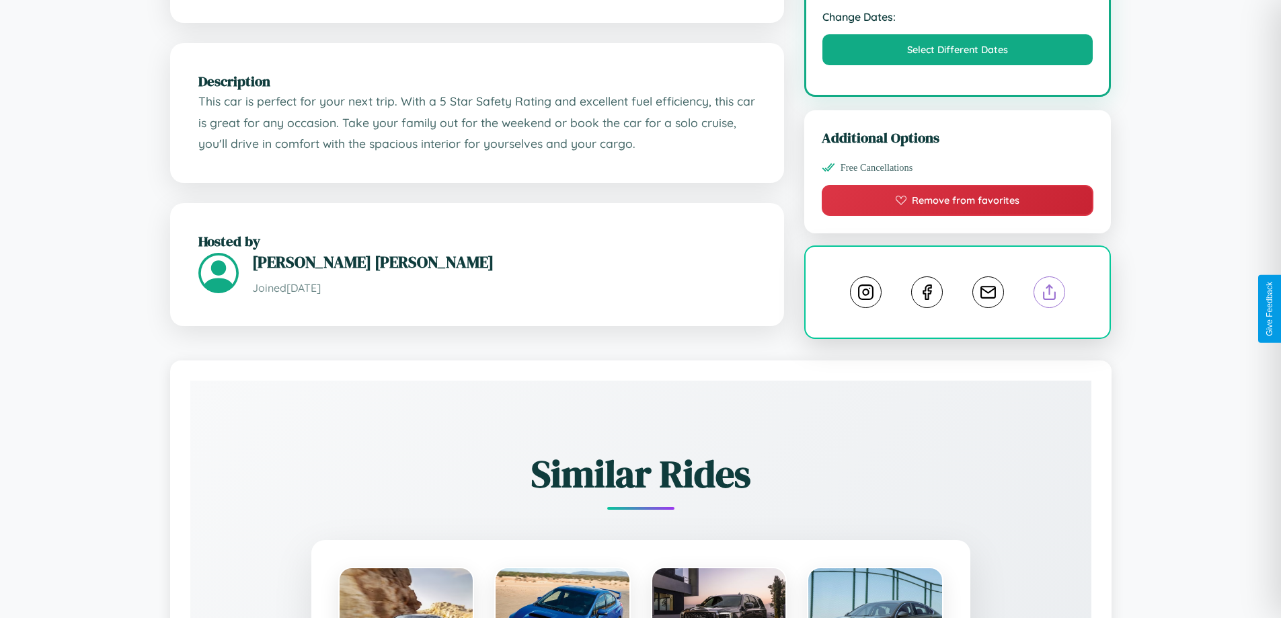
click at [1050, 295] on line at bounding box center [1050, 289] width 0 height 9
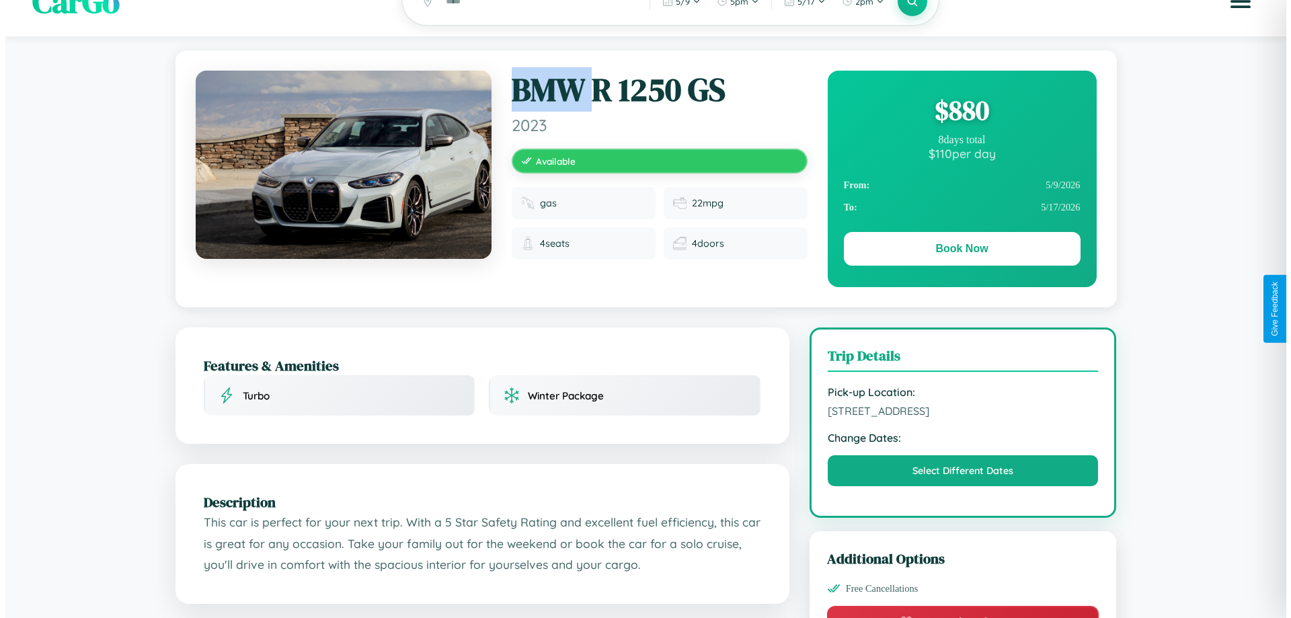
scroll to position [0, 0]
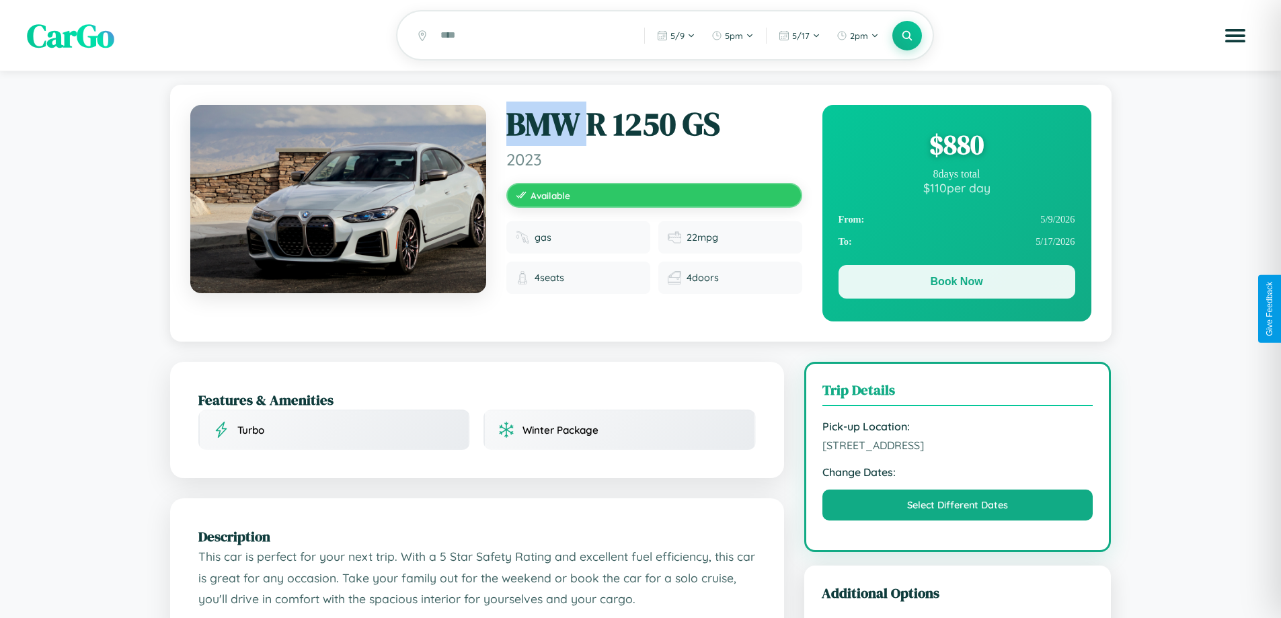
click at [956, 284] on button "Book Now" at bounding box center [956, 282] width 237 height 34
